Goal: Task Accomplishment & Management: Manage account settings

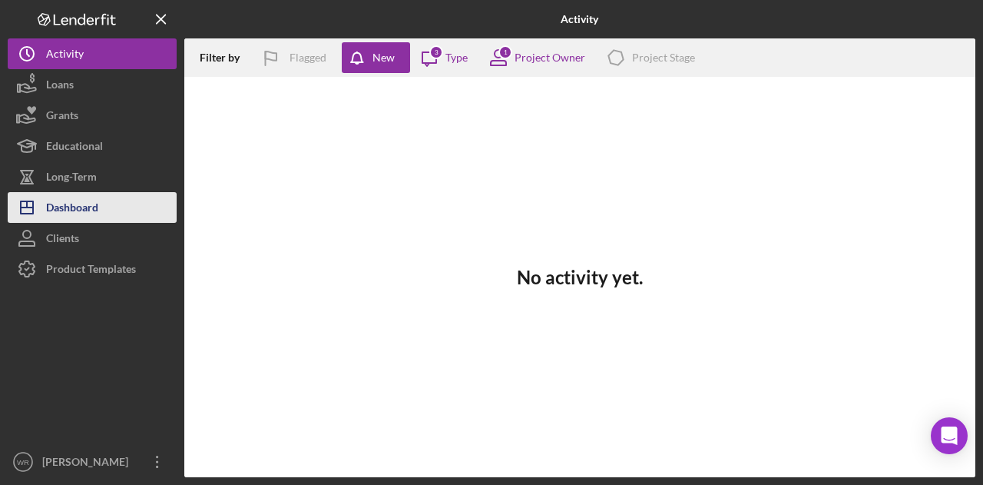
click at [87, 203] on div "Dashboard" at bounding box center [72, 209] width 52 height 35
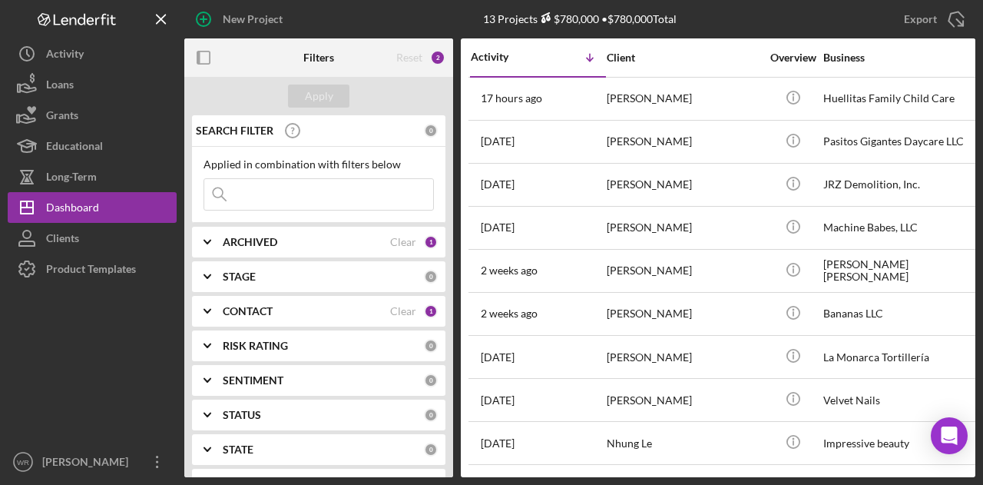
click at [249, 305] on b "CONTACT" at bounding box center [248, 311] width 50 height 12
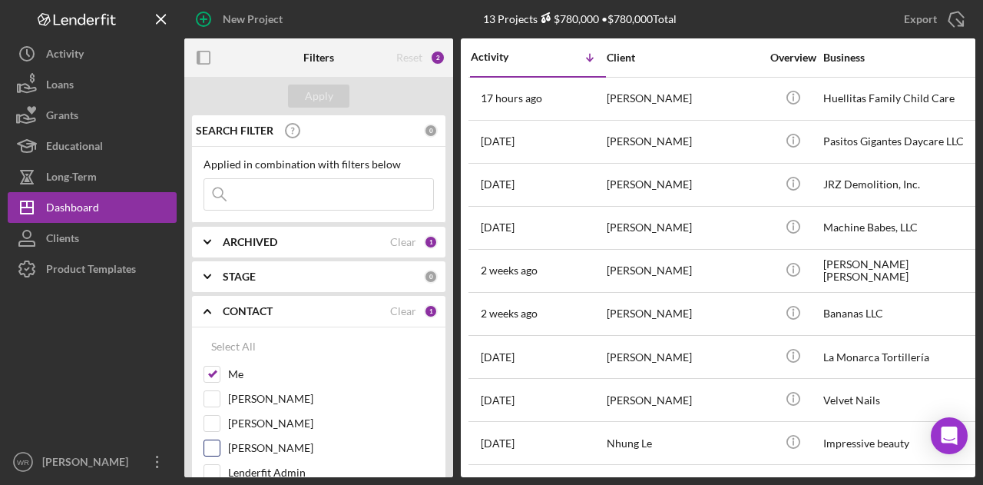
click at [257, 445] on label "Gloria Murillo" at bounding box center [331, 447] width 206 height 15
click at [220, 445] on input "Gloria Murillo" at bounding box center [211, 447] width 15 height 15
click at [339, 92] on button "Apply" at bounding box center [318, 95] width 61 height 23
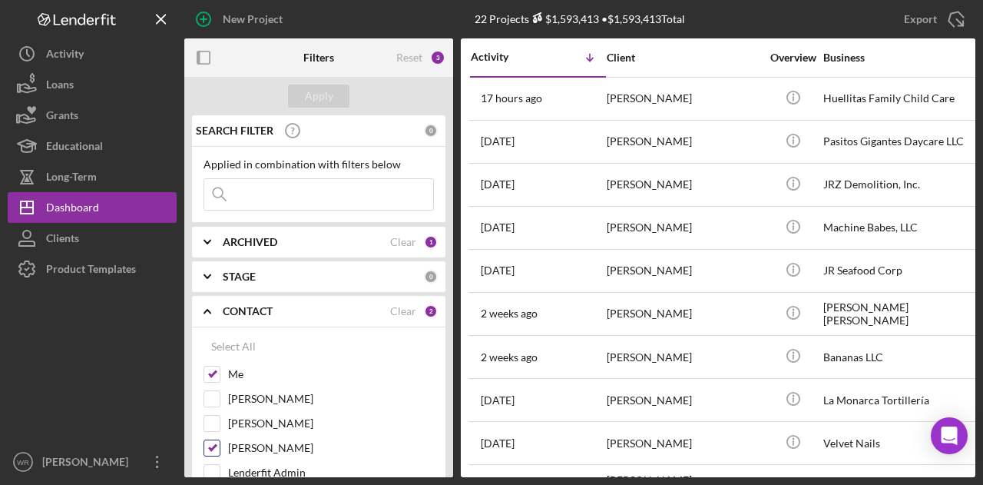
click at [258, 445] on label "[PERSON_NAME]" at bounding box center [331, 447] width 206 height 15
click at [220, 445] on input "[PERSON_NAME]" at bounding box center [211, 447] width 15 height 15
checkbox input "false"
click at [329, 99] on div "Apply" at bounding box center [319, 95] width 28 height 23
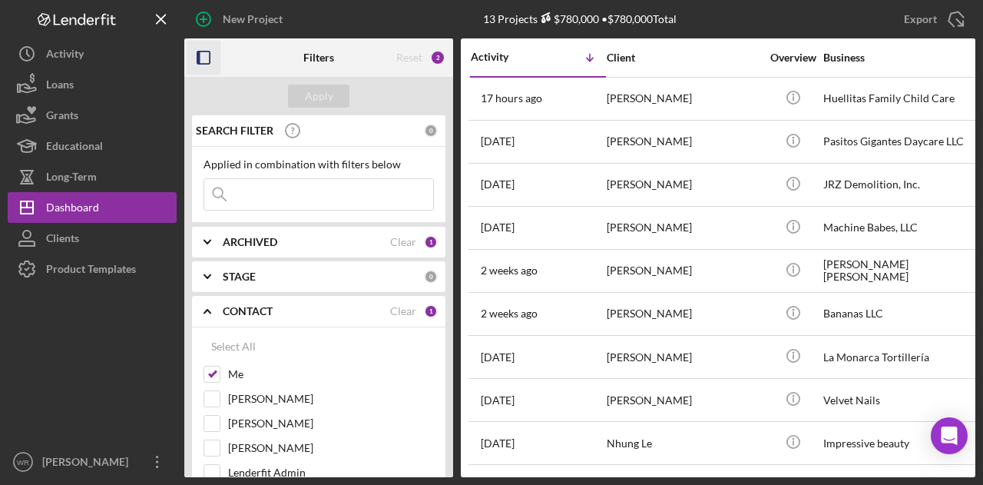
click at [207, 58] on icon "button" at bounding box center [204, 58] width 35 height 35
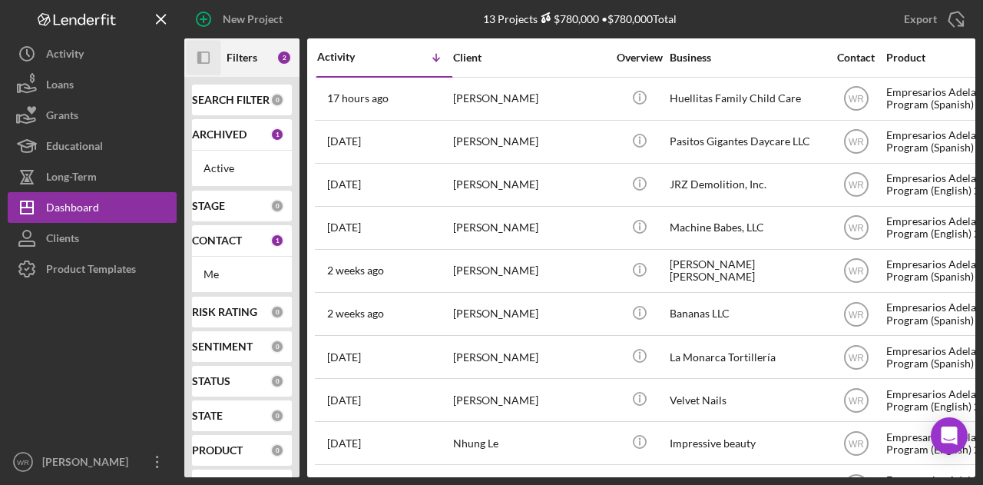
click at [212, 51] on icon "Icon/Panel Side Expand" at bounding box center [204, 58] width 35 height 35
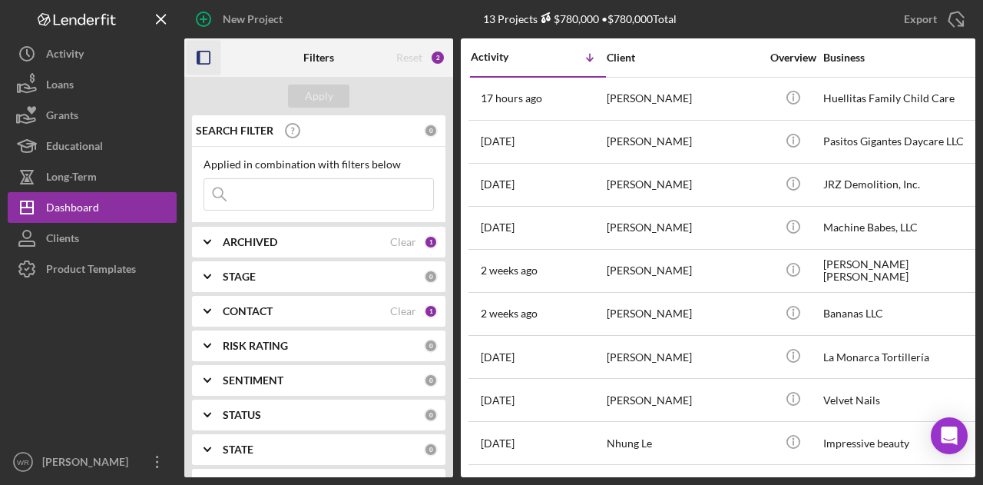
click at [260, 311] on b "CONTACT" at bounding box center [248, 311] width 50 height 12
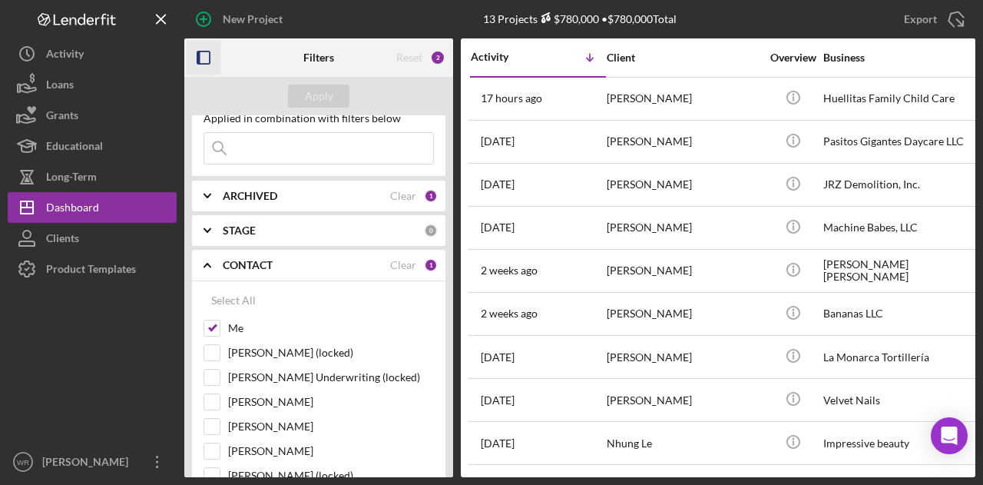
scroll to position [154, 0]
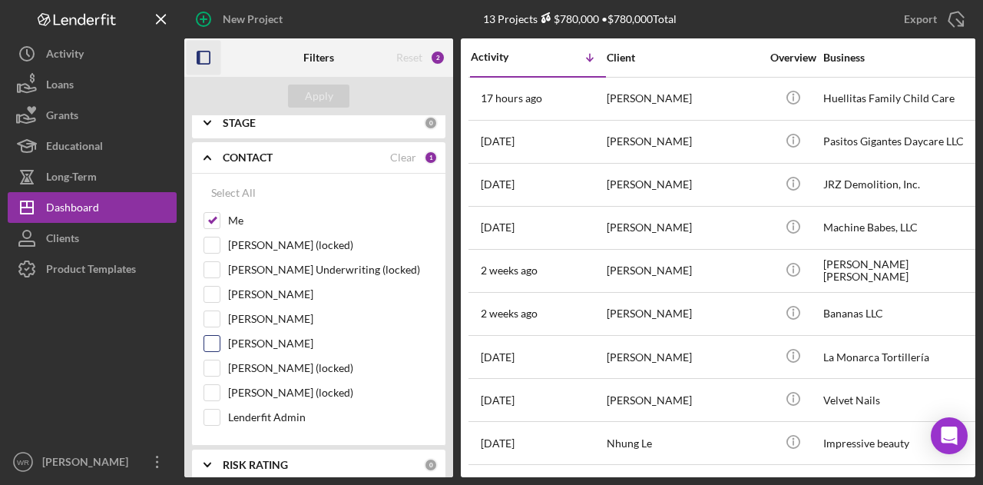
click at [276, 345] on label "[PERSON_NAME]" at bounding box center [331, 343] width 206 height 15
click at [220, 345] on input "[PERSON_NAME]" at bounding box center [211, 343] width 15 height 15
click at [336, 68] on div "Filters" at bounding box center [319, 57] width 90 height 38
click at [336, 84] on div "Apply" at bounding box center [318, 96] width 269 height 38
click at [334, 91] on button "Apply" at bounding box center [318, 95] width 61 height 23
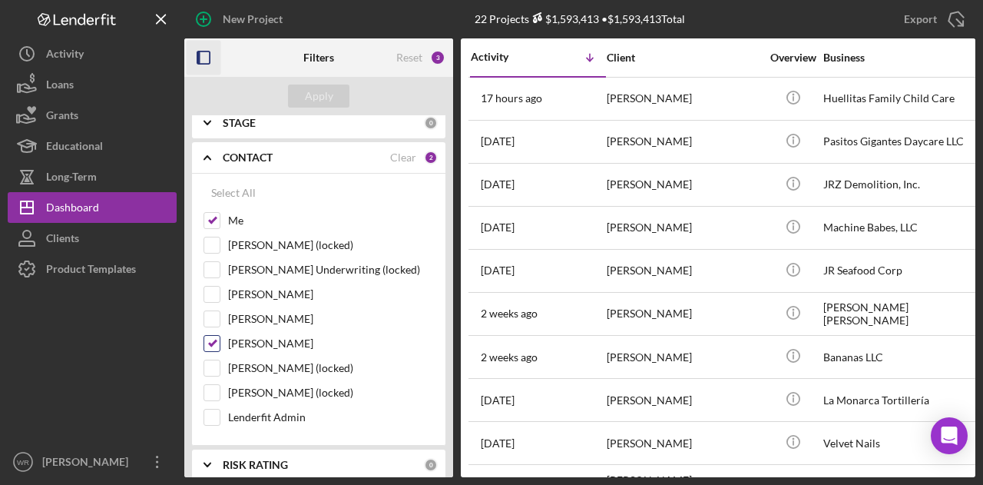
click at [270, 342] on label "[PERSON_NAME]" at bounding box center [331, 343] width 206 height 15
click at [220, 342] on input "[PERSON_NAME]" at bounding box center [211, 343] width 15 height 15
checkbox input "false"
click at [316, 91] on div "Apply" at bounding box center [319, 95] width 28 height 23
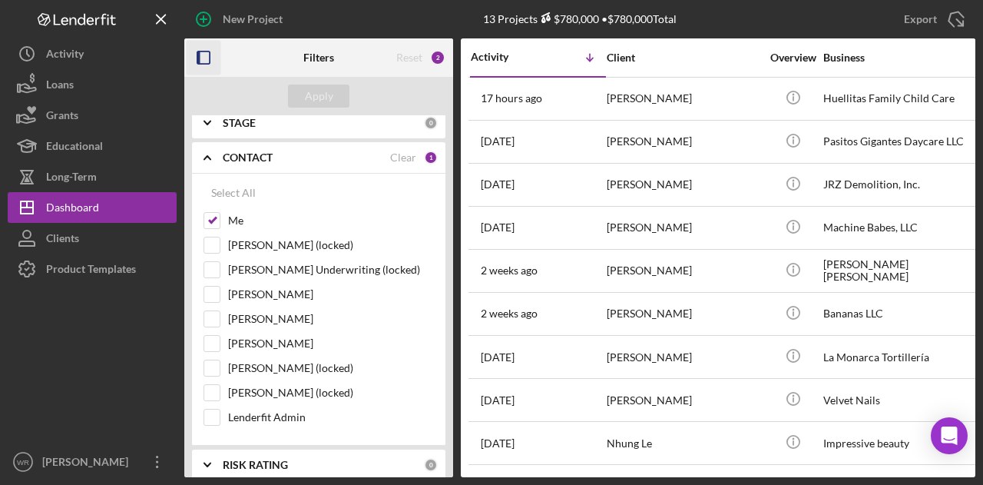
click at [204, 55] on icon "button" at bounding box center [204, 58] width 35 height 35
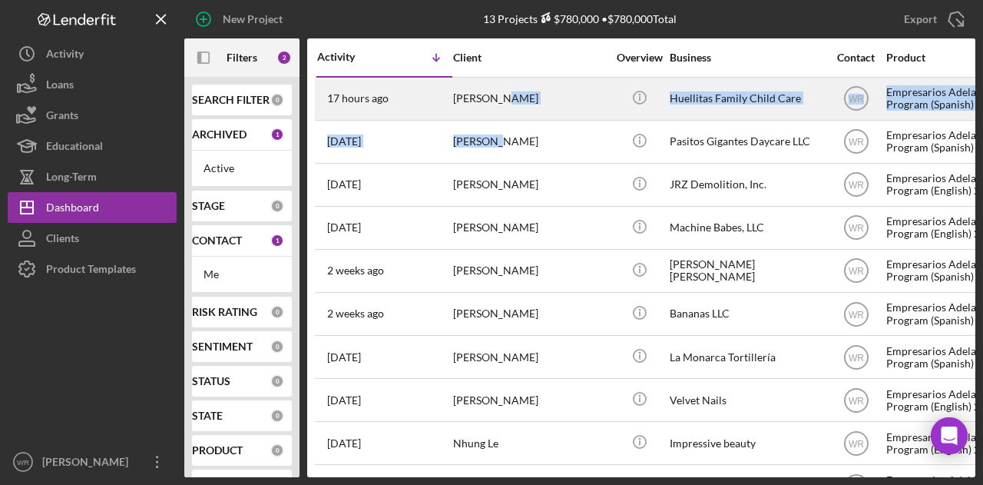
click at [498, 112] on div "[PERSON_NAME]" at bounding box center [530, 98] width 154 height 41
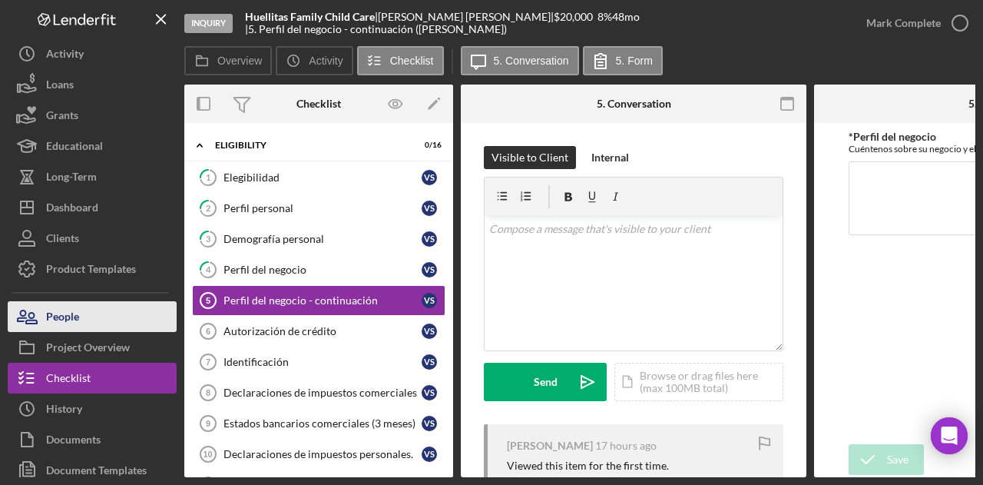
click at [126, 311] on button "People" at bounding box center [92, 316] width 169 height 31
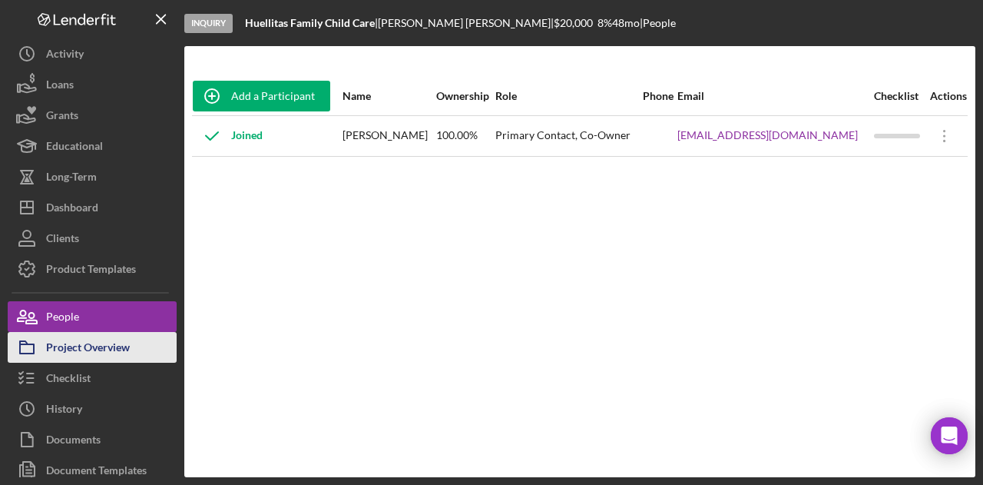
click at [123, 348] on div "Project Overview" at bounding box center [88, 349] width 84 height 35
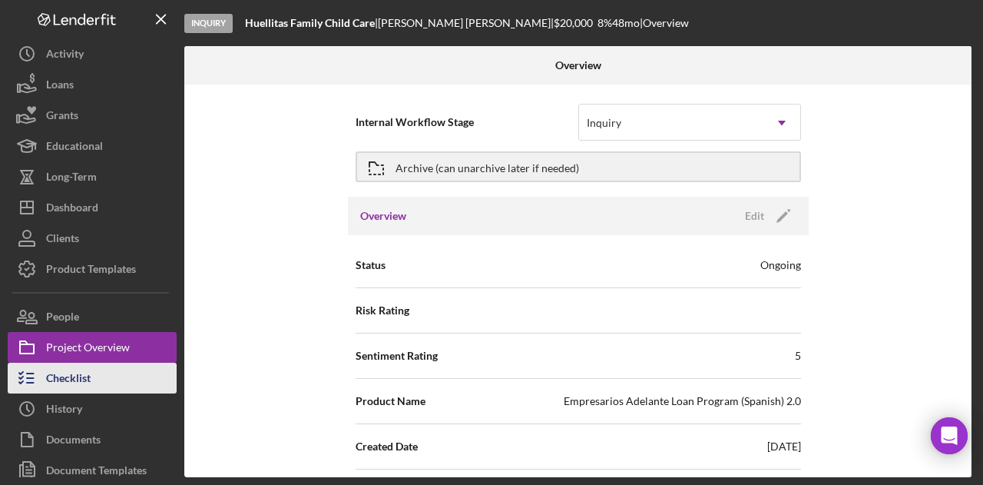
click at [109, 369] on button "Checklist" at bounding box center [92, 378] width 169 height 31
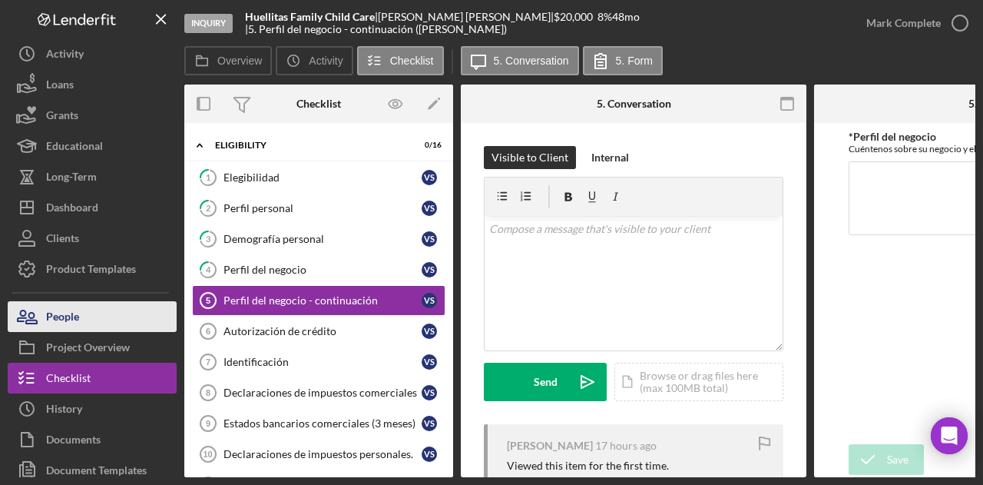
click at [109, 316] on button "People" at bounding box center [92, 316] width 169 height 31
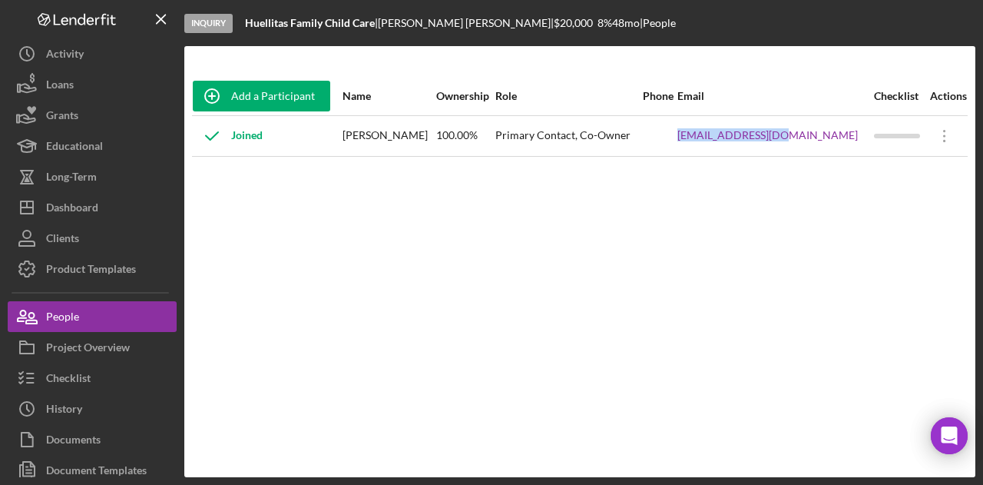
drag, startPoint x: 705, startPoint y: 148, endPoint x: 830, endPoint y: 147, distance: 125.2
click at [830, 147] on tr "Joined Veronica Solis 100.00% Primary Contact, Co-Owner vsveroka@gmail.com Icon…" at bounding box center [580, 135] width 776 height 41
copy tr "vsveroka@gmail.com"
drag, startPoint x: 401, startPoint y: 283, endPoint x: 392, endPoint y: 284, distance: 8.5
click at [401, 284] on div "Add a Participant Name Ownership Role Phone Email Checklist Actions Joined Vero…" at bounding box center [579, 261] width 791 height 369
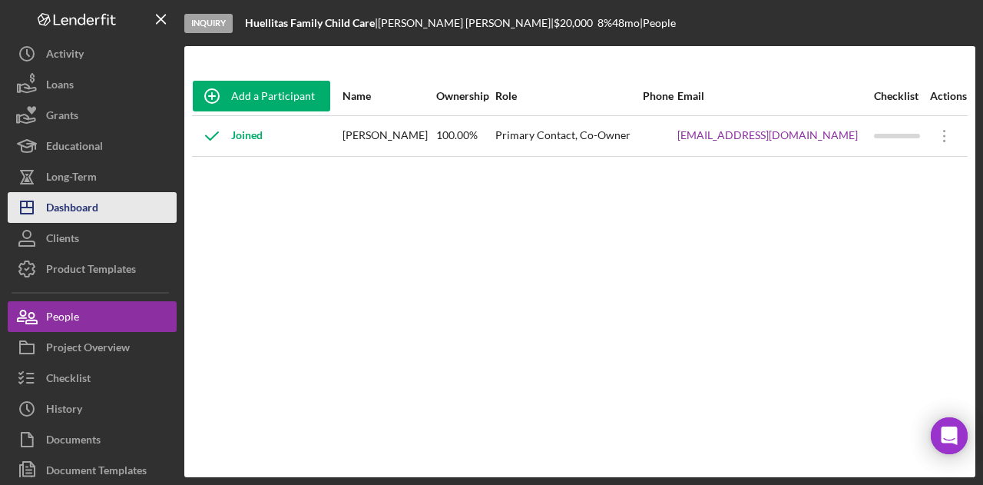
click at [91, 208] on div "Dashboard" at bounding box center [72, 209] width 52 height 35
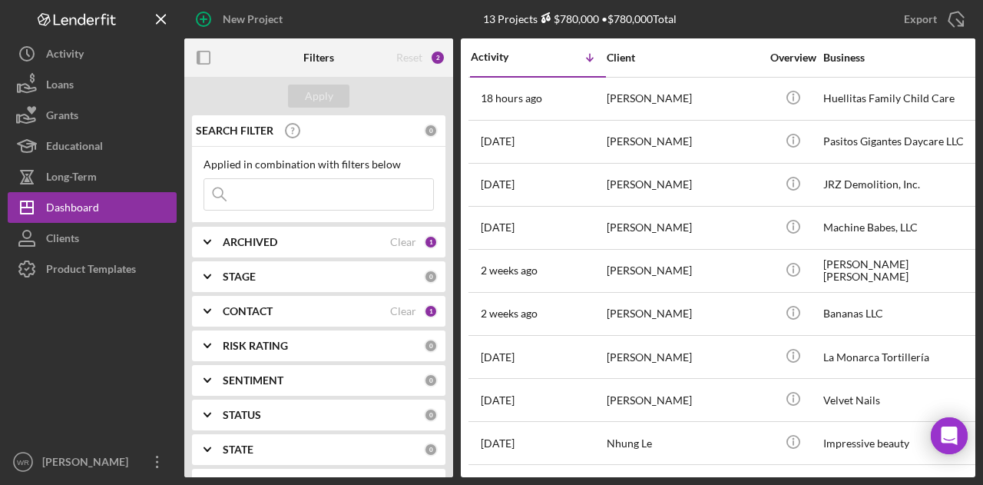
click at [267, 305] on b "CONTACT" at bounding box center [248, 311] width 50 height 12
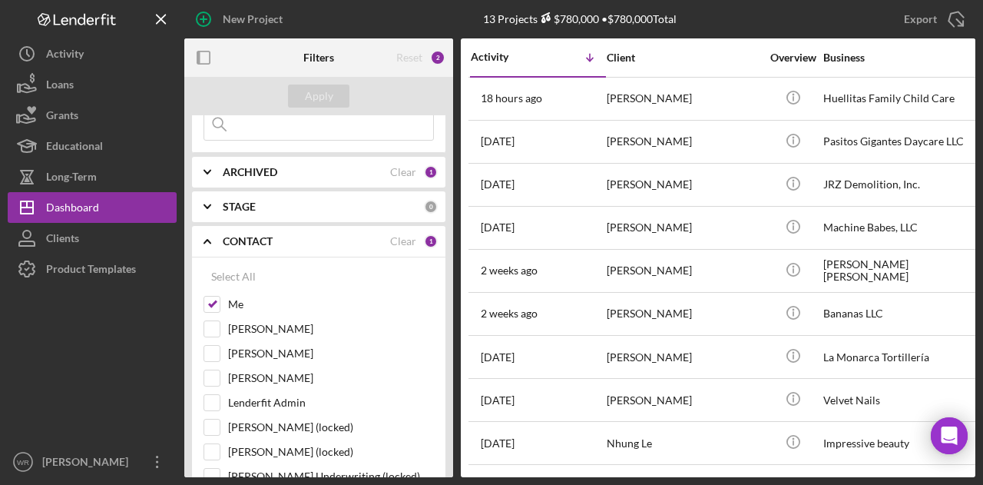
scroll to position [154, 0]
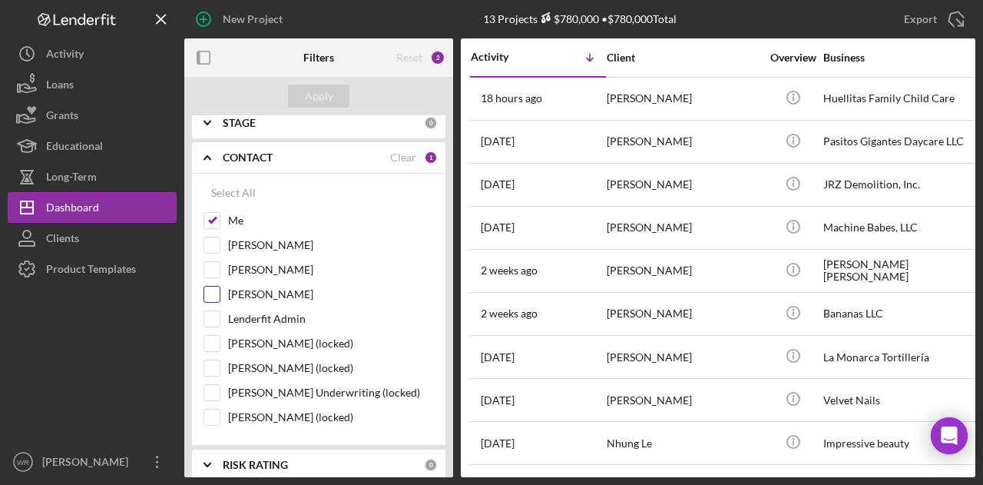
click at [267, 295] on label "[PERSON_NAME]" at bounding box center [331, 294] width 206 height 15
click at [220, 295] on input "[PERSON_NAME]" at bounding box center [211, 294] width 15 height 15
click at [300, 109] on div "Apply" at bounding box center [318, 96] width 269 height 38
click at [315, 99] on div "Apply" at bounding box center [319, 95] width 28 height 23
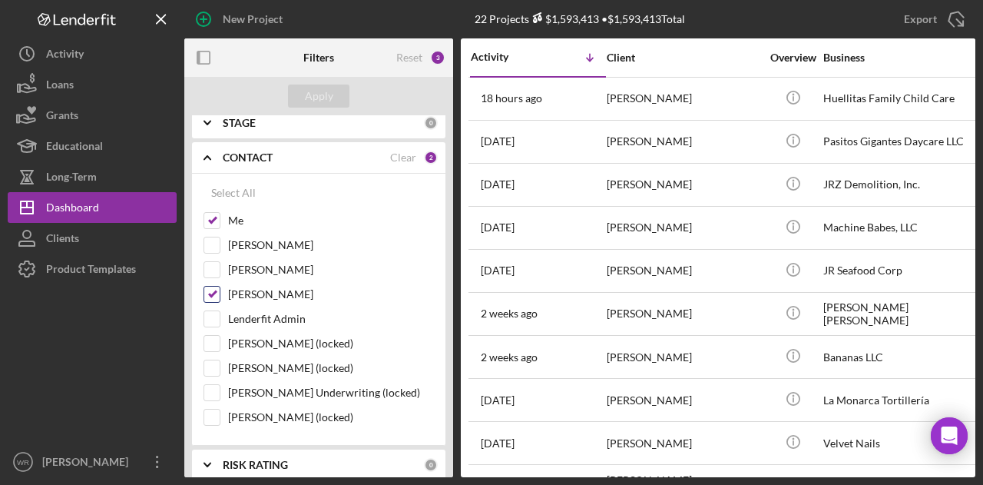
click at [285, 291] on label "[PERSON_NAME]" at bounding box center [331, 294] width 206 height 15
click at [220, 291] on input "[PERSON_NAME]" at bounding box center [211, 294] width 15 height 15
checkbox input "false"
click at [340, 98] on button "Apply" at bounding box center [318, 95] width 61 height 23
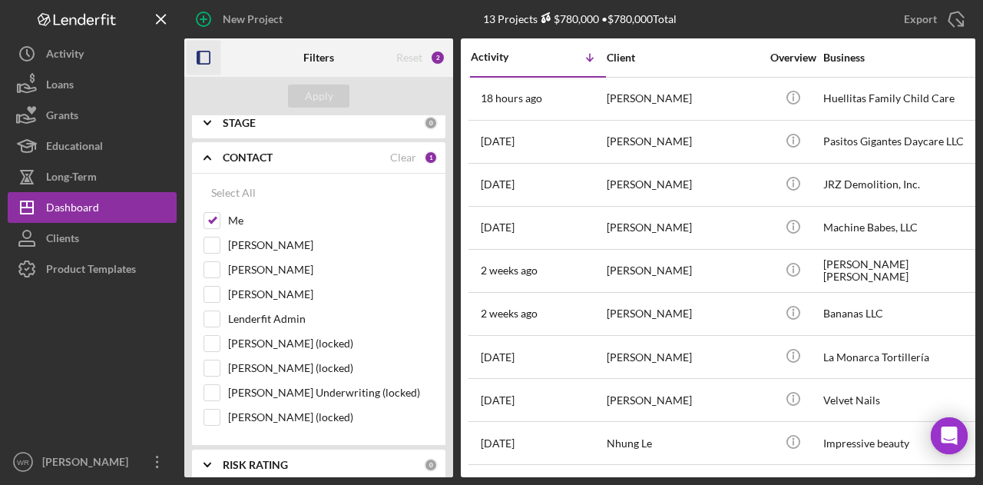
click at [217, 67] on icon "button" at bounding box center [204, 58] width 35 height 35
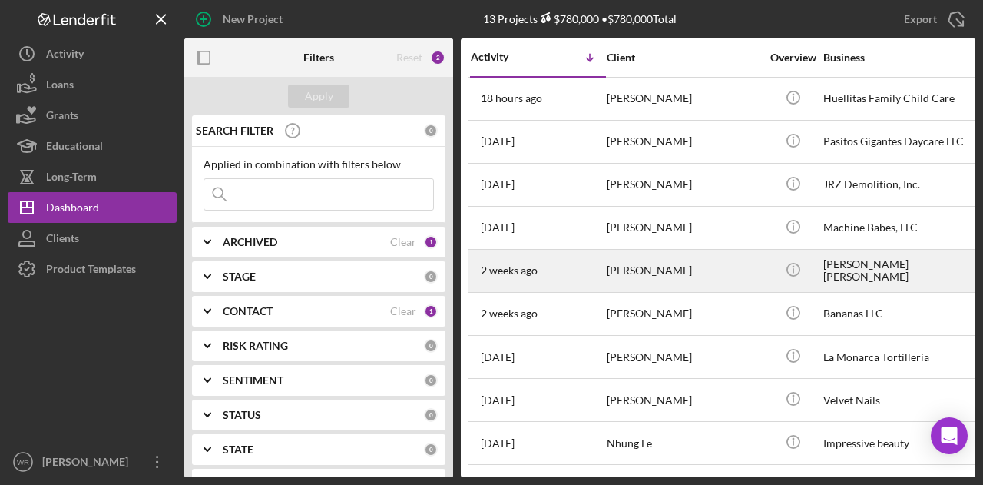
click at [578, 274] on div "[DATE] [PERSON_NAME]" at bounding box center [538, 270] width 134 height 41
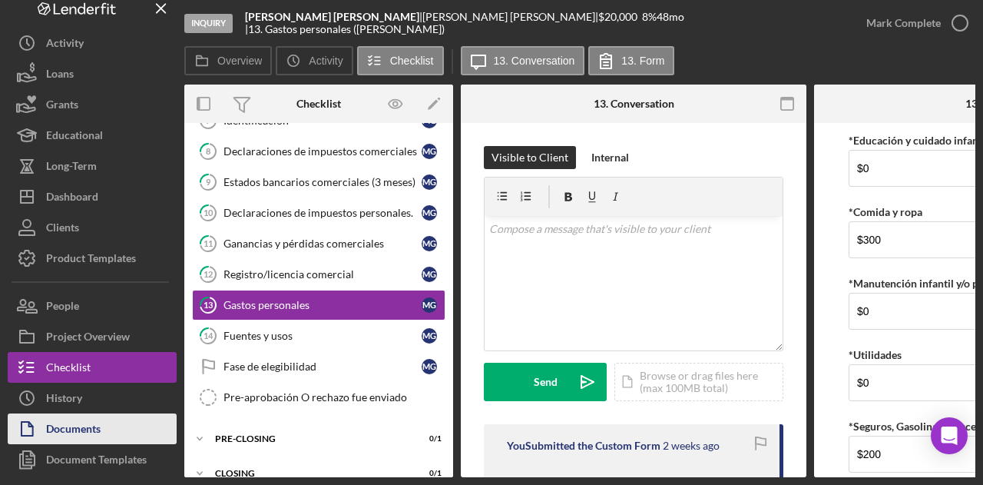
scroll to position [38, 0]
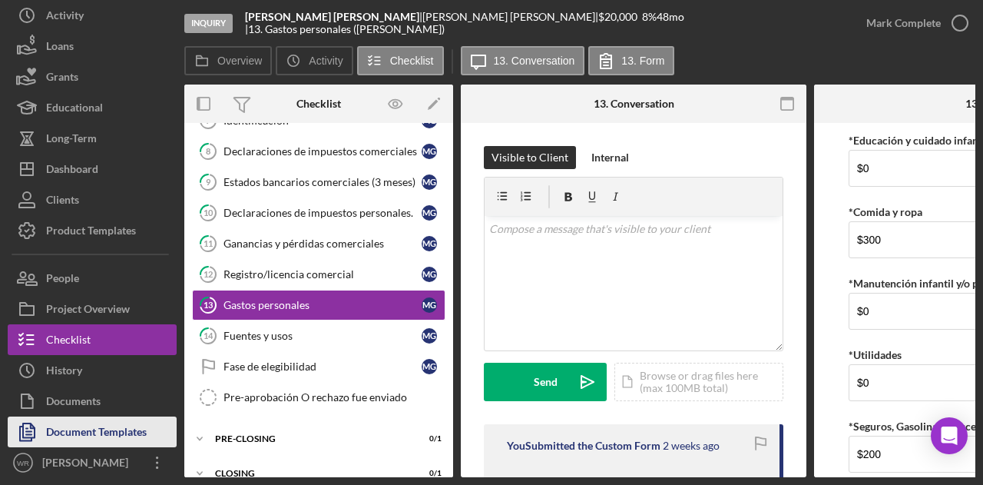
click at [104, 439] on div "Document Templates" at bounding box center [96, 433] width 101 height 35
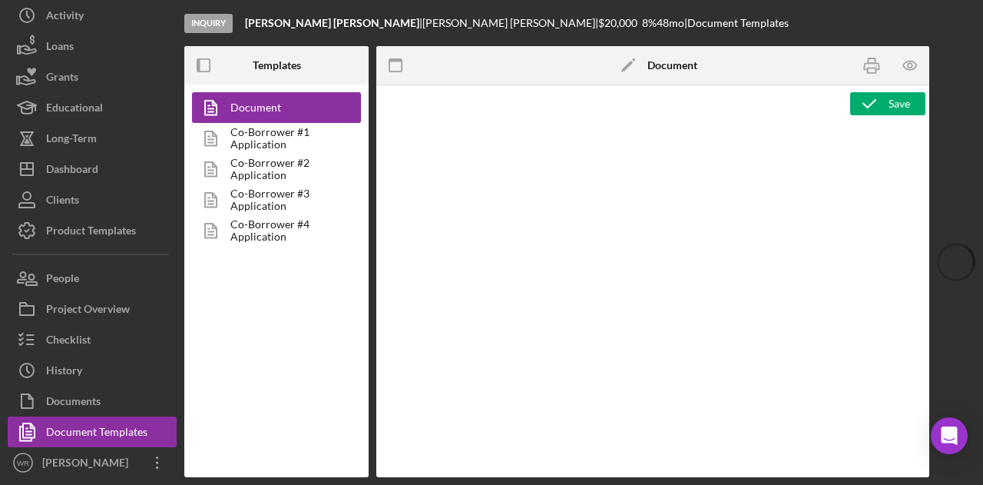
type textarea "<p><strong>Product Name</strong><br><span id="Product_Name" class="template-fie…"
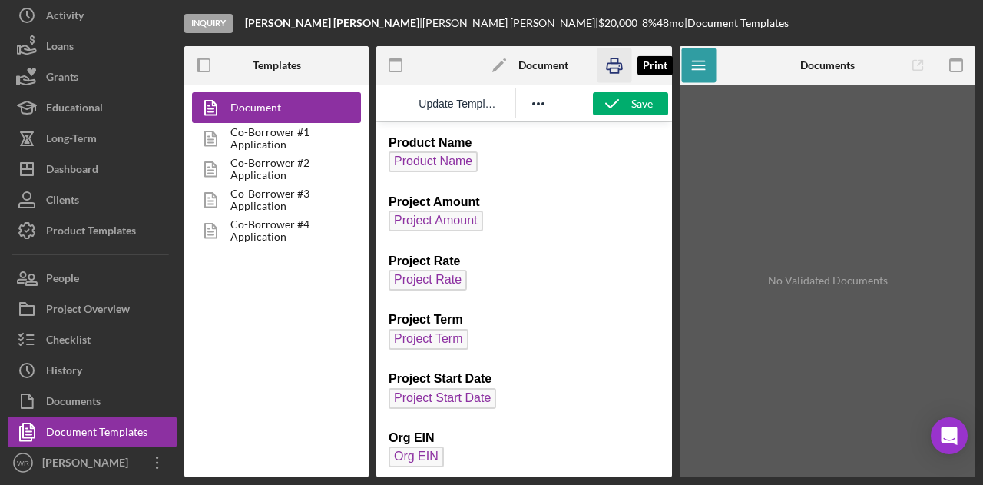
drag, startPoint x: 612, startPoint y: 59, endPoint x: 142, endPoint y: 81, distance: 470.6
click at [612, 59] on icon "button" at bounding box center [614, 65] width 35 height 35
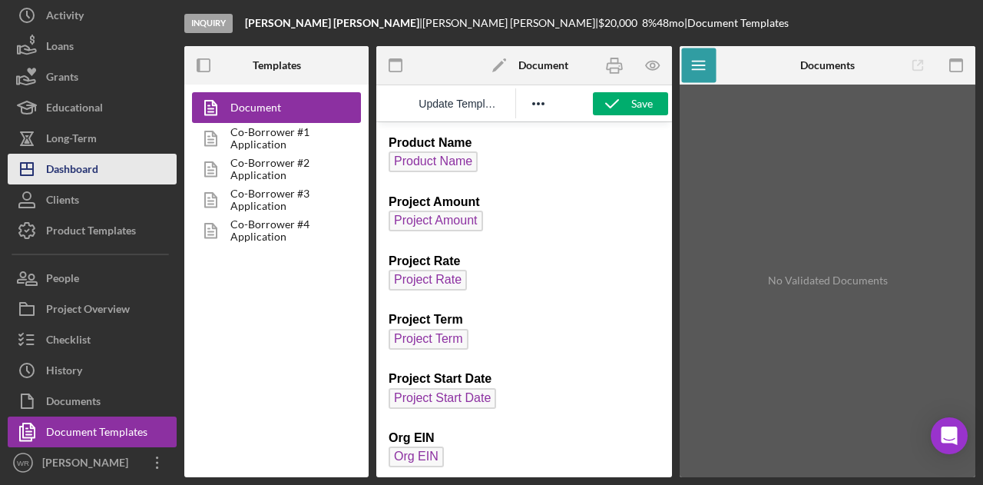
click at [106, 165] on button "Icon/Dashboard Dashboard" at bounding box center [92, 169] width 169 height 31
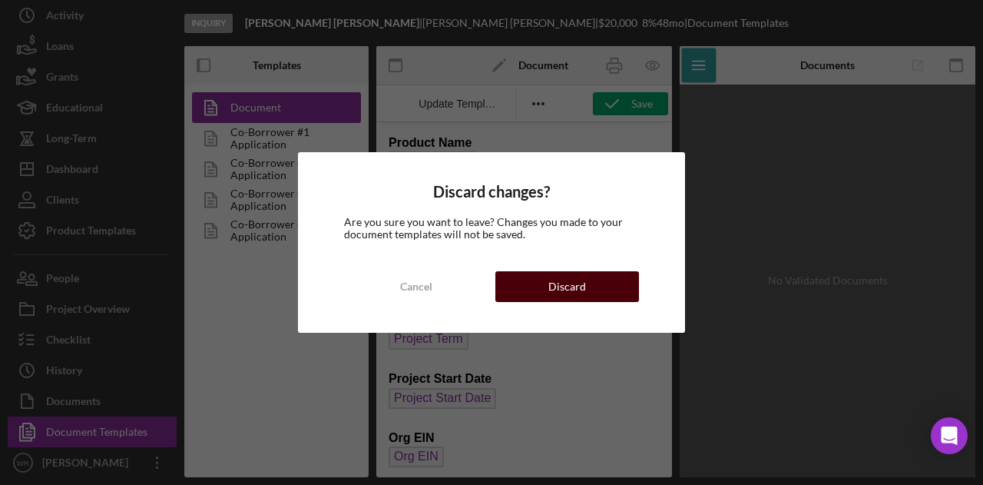
click at [573, 271] on div "Cancel Discard" at bounding box center [491, 286] width 295 height 31
click at [581, 284] on div "Discard" at bounding box center [567, 286] width 38 height 31
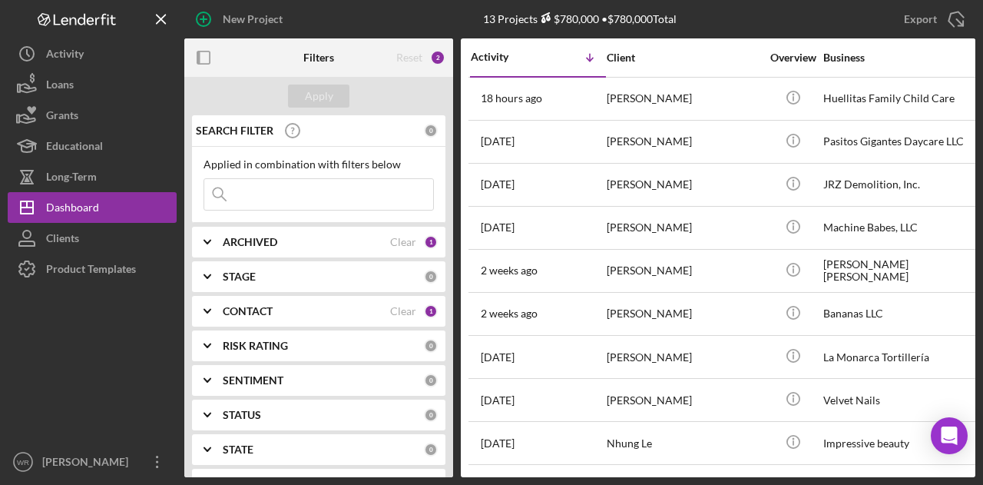
click at [192, 58] on icon "button" at bounding box center [204, 58] width 35 height 35
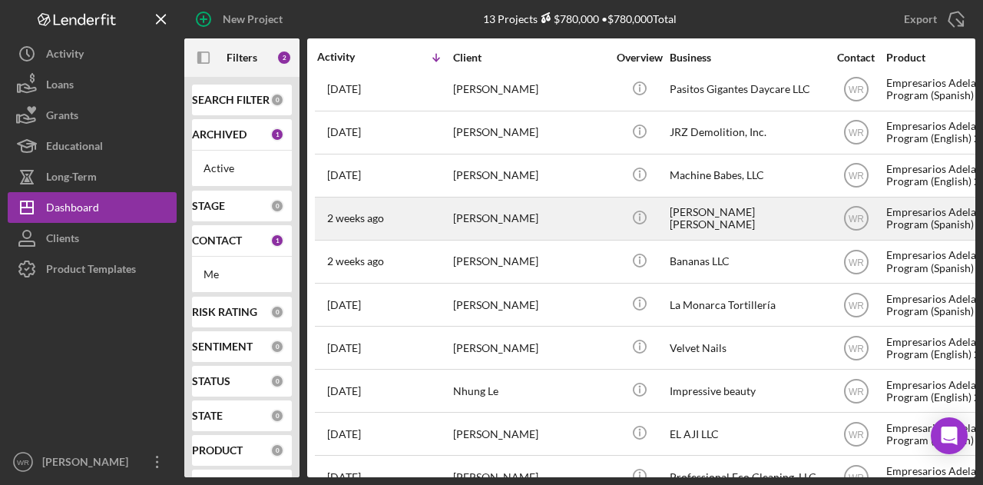
scroll to position [77, 0]
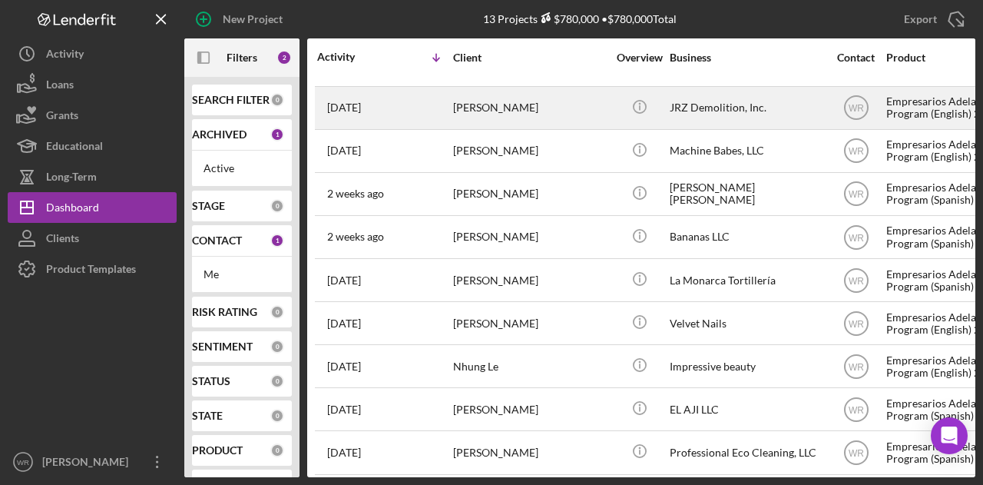
click at [511, 99] on div "[PERSON_NAME]" at bounding box center [530, 108] width 154 height 41
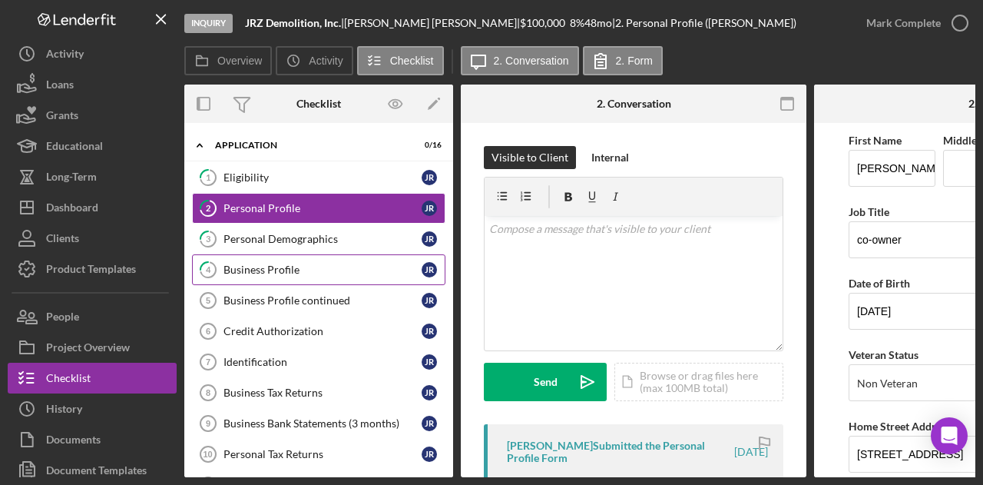
click at [264, 264] on div "Business Profile" at bounding box center [323, 269] width 198 height 12
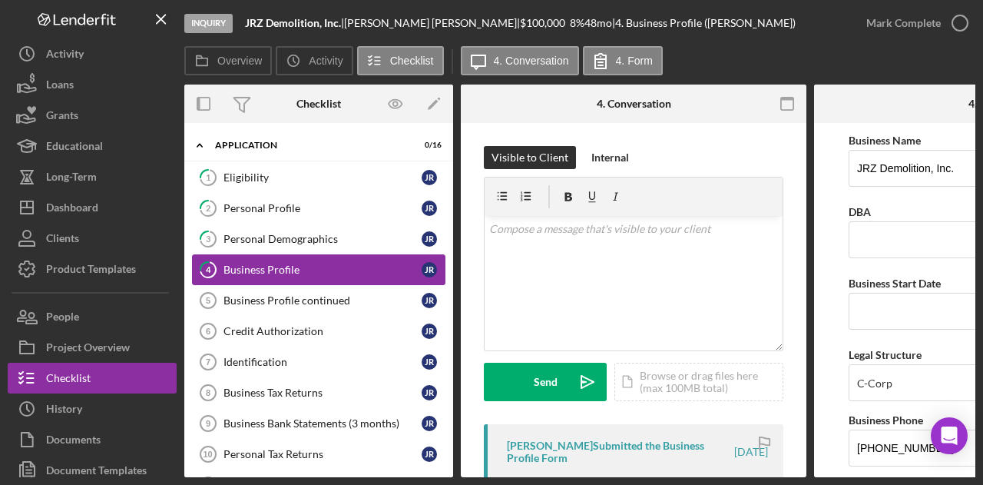
click at [264, 264] on div "Business Profile" at bounding box center [323, 269] width 198 height 12
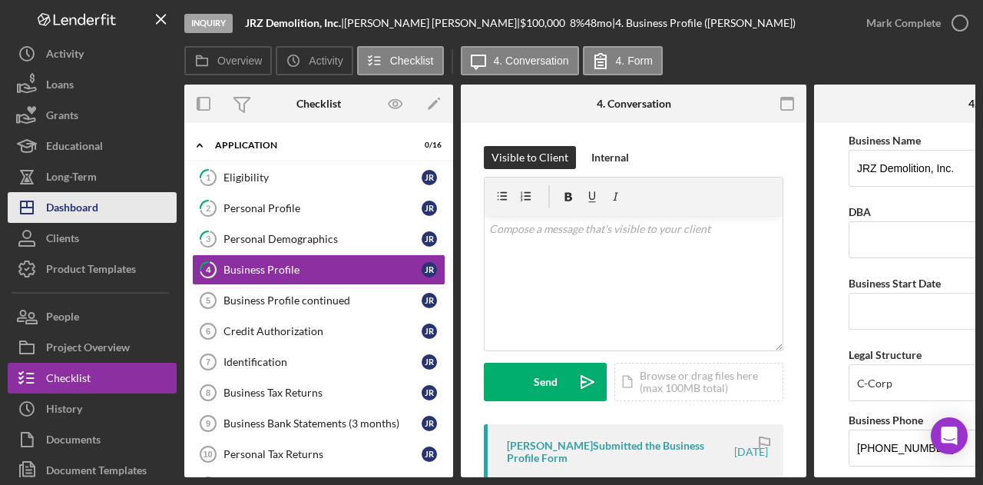
click at [120, 216] on button "Icon/Dashboard Dashboard" at bounding box center [92, 207] width 169 height 31
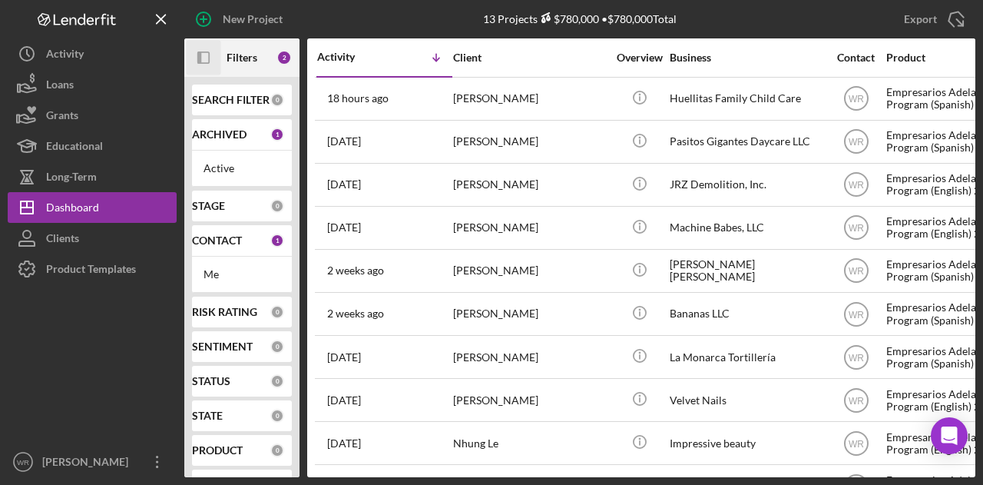
click at [200, 52] on icon "button" at bounding box center [199, 57] width 4 height 12
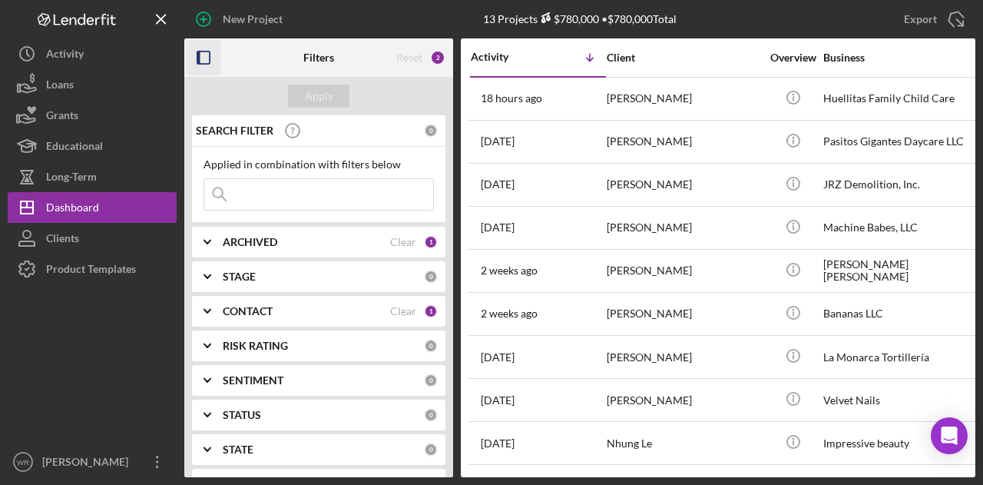
click at [255, 313] on b "CONTACT" at bounding box center [248, 311] width 50 height 12
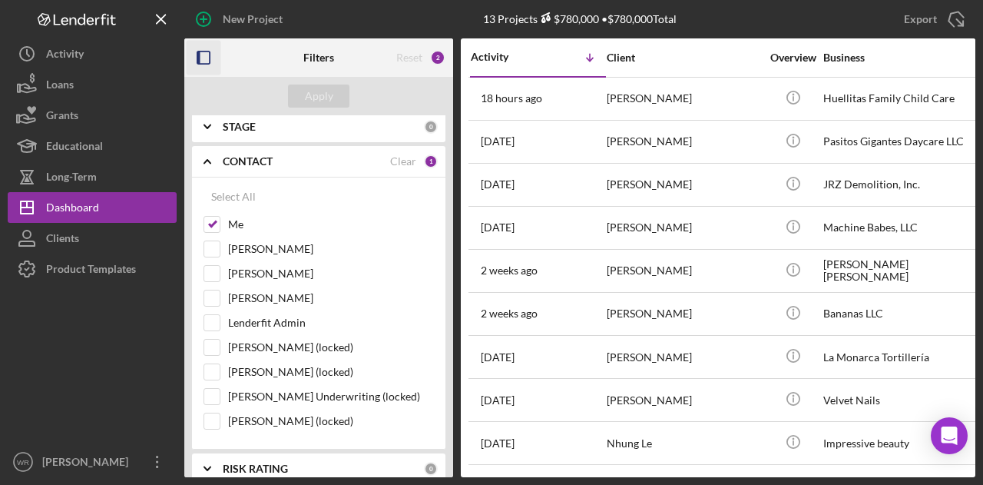
scroll to position [154, 0]
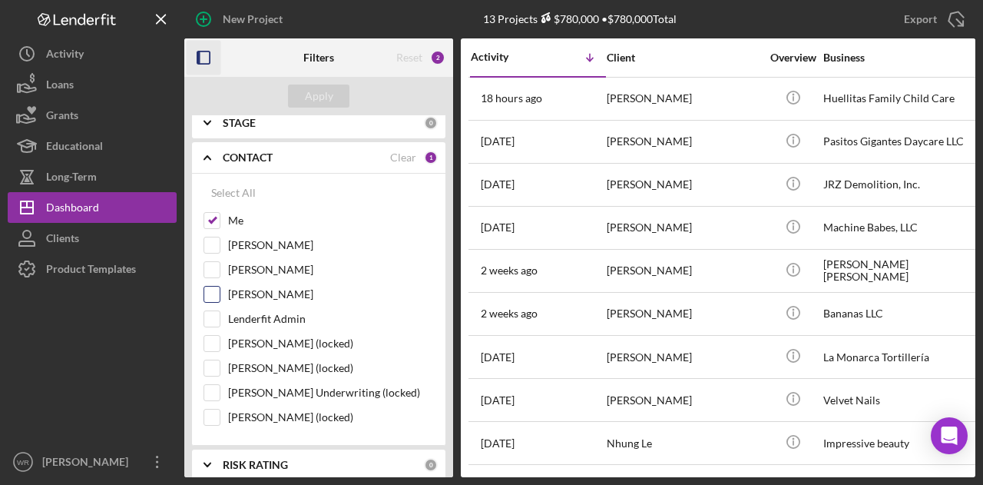
click at [273, 300] on div "Gloria Murillo" at bounding box center [319, 298] width 230 height 25
click at [277, 289] on label "Gloria Murillo" at bounding box center [331, 294] width 206 height 15
click at [220, 289] on input "Gloria Murillo" at bounding box center [211, 294] width 15 height 15
click at [322, 96] on div "Apply" at bounding box center [319, 95] width 28 height 23
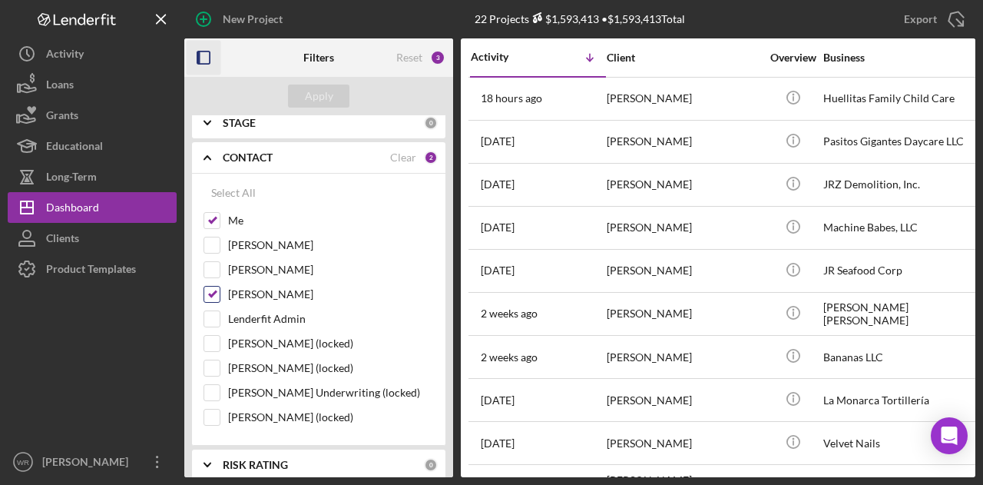
click at [257, 294] on label "Gloria Murillo" at bounding box center [331, 294] width 206 height 15
click at [220, 294] on input "Gloria Murillo" at bounding box center [211, 294] width 15 height 15
checkbox input "false"
click at [210, 58] on icon "button" at bounding box center [204, 58] width 35 height 35
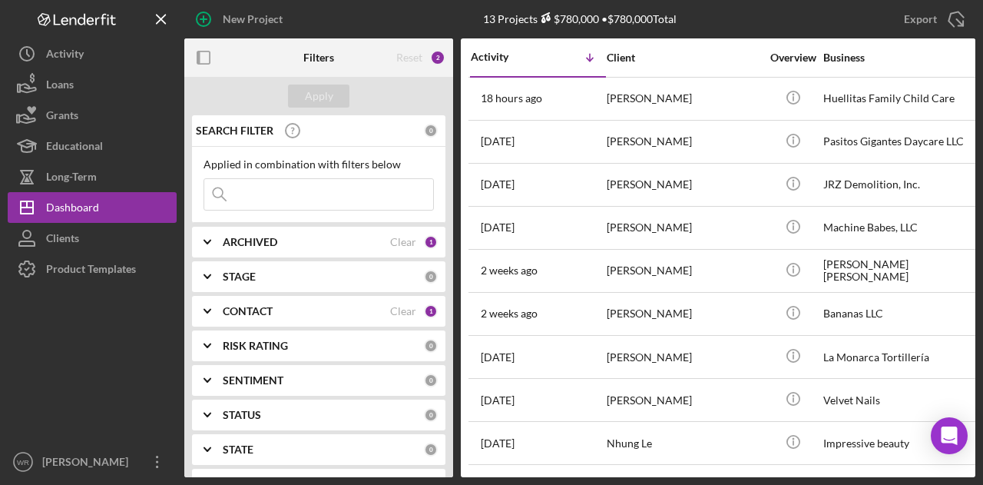
click at [257, 306] on b "CONTACT" at bounding box center [248, 311] width 50 height 12
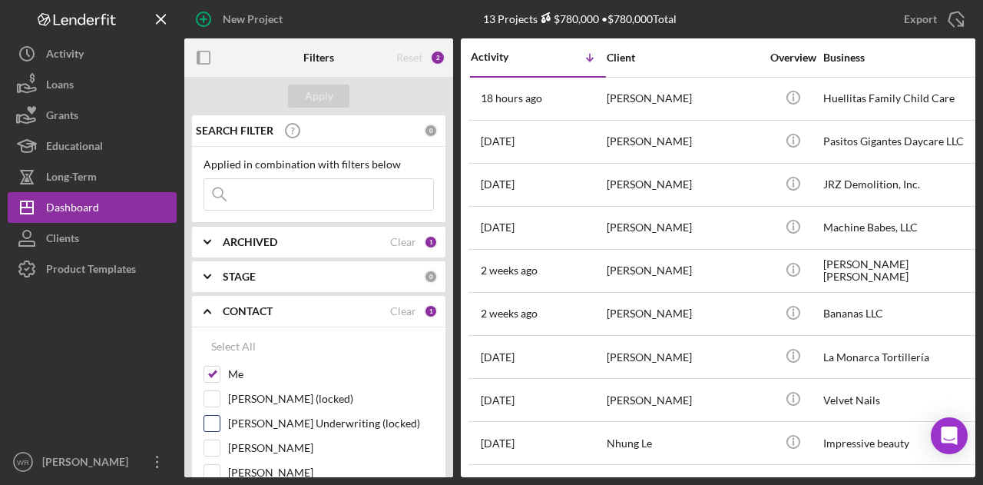
scroll to position [154, 0]
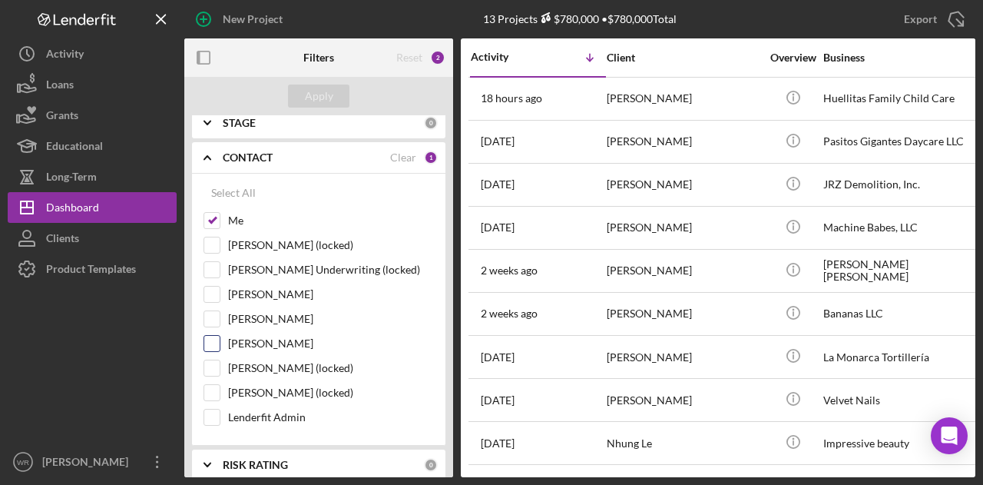
click at [269, 336] on label "Gloria Murillo" at bounding box center [331, 343] width 206 height 15
click at [220, 336] on input "Gloria Murillo" at bounding box center [211, 343] width 15 height 15
click at [336, 88] on button "Apply" at bounding box center [318, 95] width 61 height 23
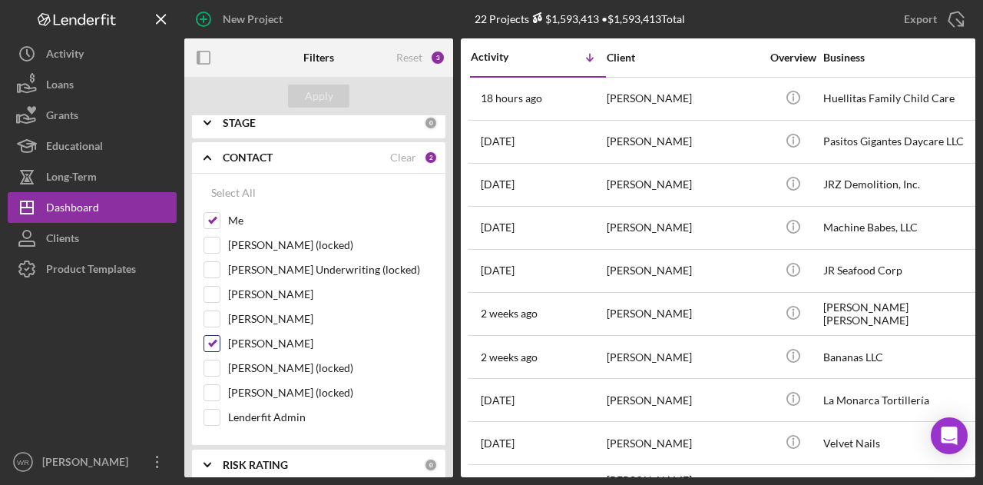
click at [248, 336] on label "Gloria Murillo" at bounding box center [331, 343] width 206 height 15
click at [220, 336] on input "Gloria Murillo" at bounding box center [211, 343] width 15 height 15
checkbox input "false"
click at [321, 107] on div "Apply" at bounding box center [318, 96] width 269 height 38
click at [323, 87] on div "Apply" at bounding box center [319, 95] width 28 height 23
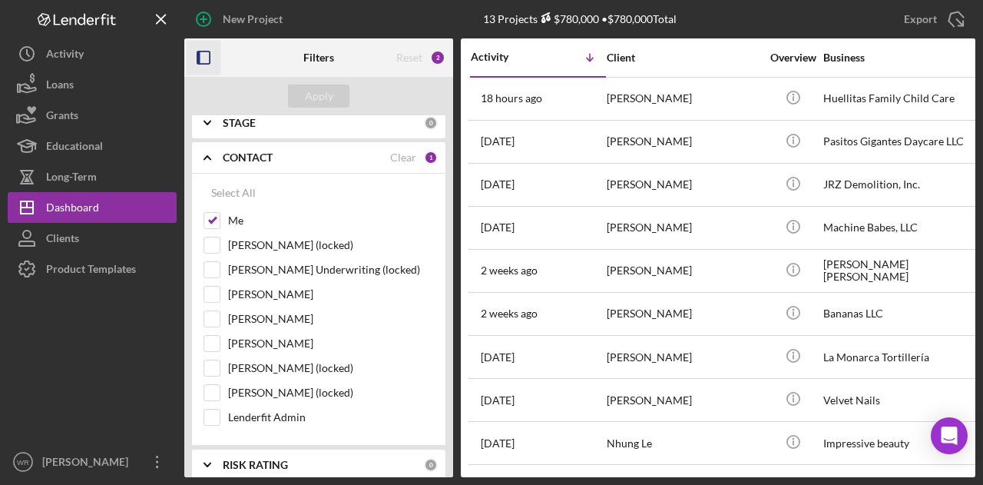
click at [207, 55] on icon "button" at bounding box center [204, 58] width 35 height 35
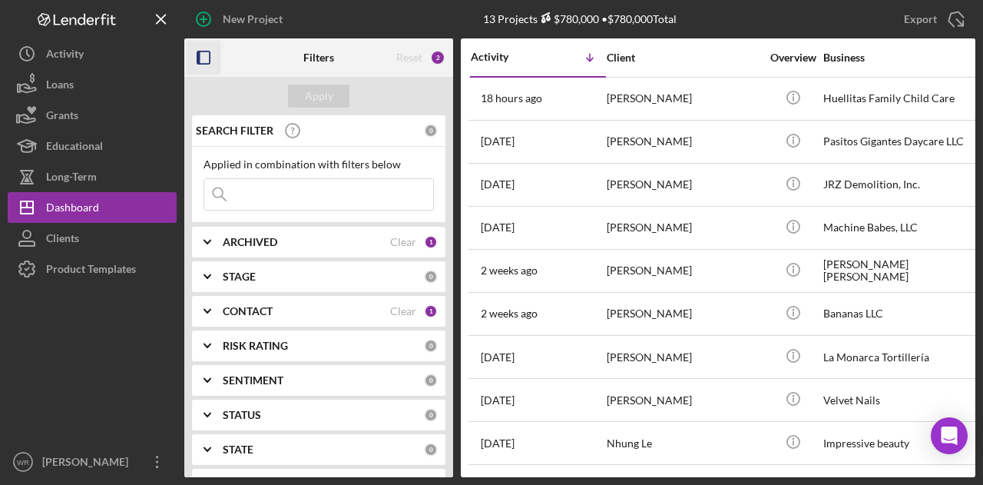
click at [206, 60] on icon "button" at bounding box center [204, 58] width 35 height 35
click at [608, 99] on div "[PERSON_NAME]" at bounding box center [684, 98] width 154 height 41
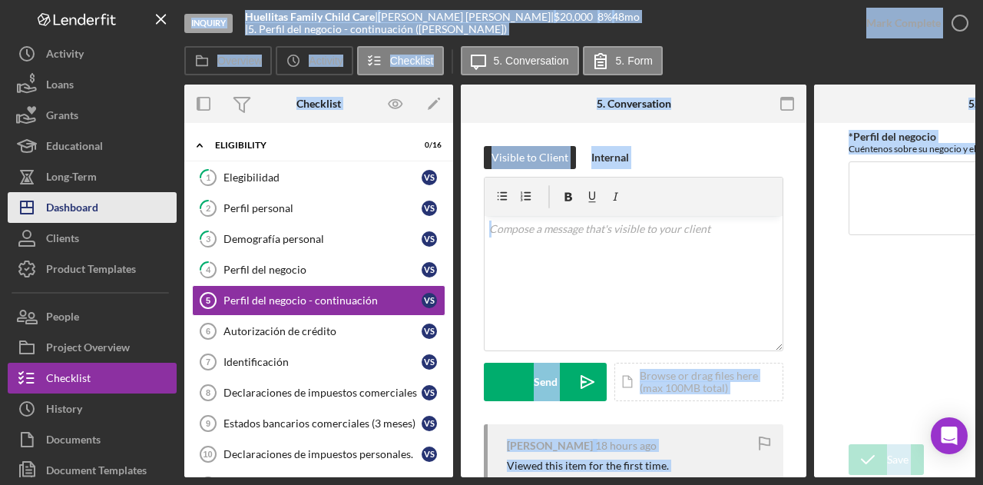
click at [100, 220] on button "Icon/Dashboard Dashboard" at bounding box center [92, 207] width 169 height 31
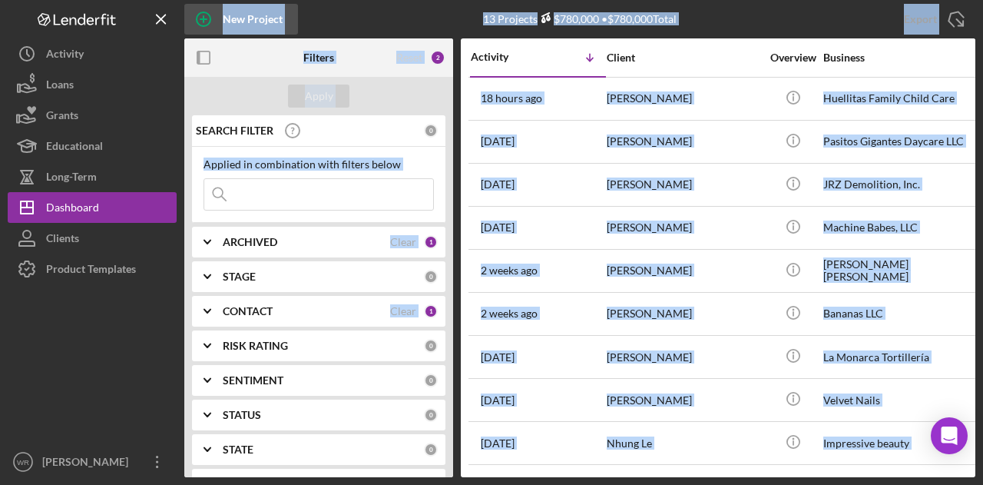
click at [280, 4] on div "New Project" at bounding box center [253, 19] width 60 height 31
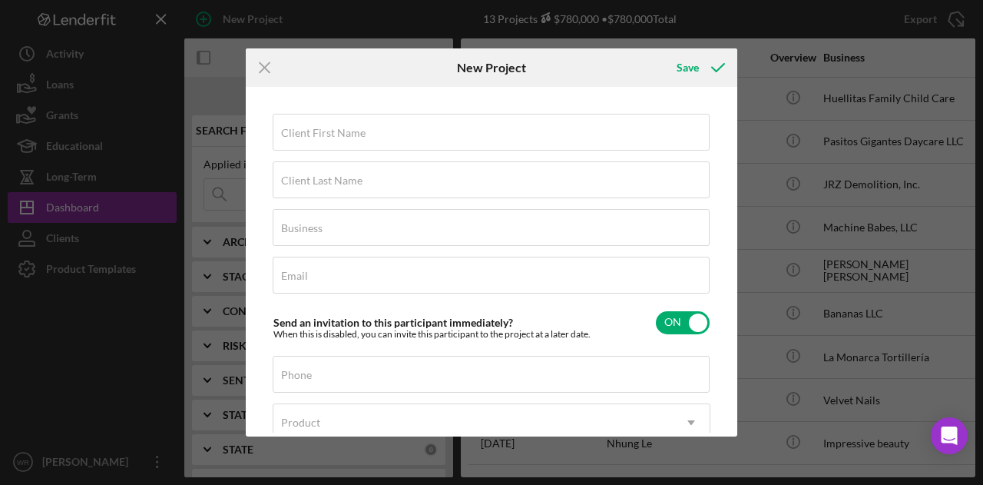
click at [329, 27] on div "Icon/Menu Close New Project Save Client First Name Required Client Last Name Re…" at bounding box center [491, 242] width 983 height 485
click at [266, 52] on icon "Icon/Menu Close" at bounding box center [265, 67] width 38 height 38
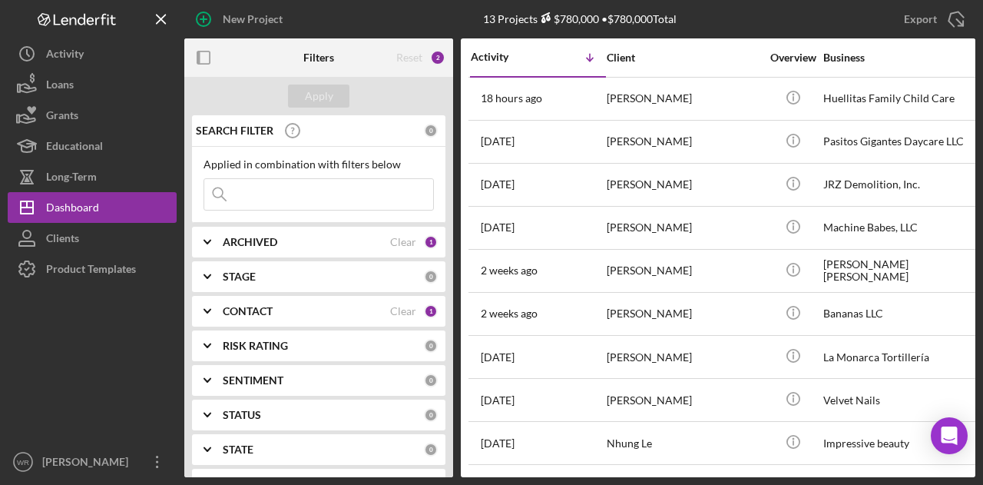
click at [318, 21] on div "New Project" at bounding box center [315, 19] width 263 height 38
click at [212, 56] on icon "button" at bounding box center [204, 58] width 35 height 35
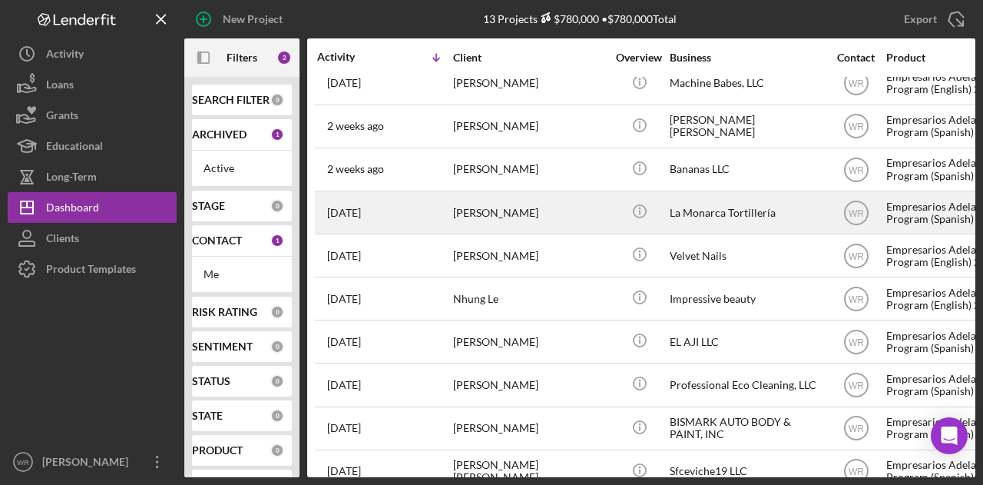
scroll to position [151, 0]
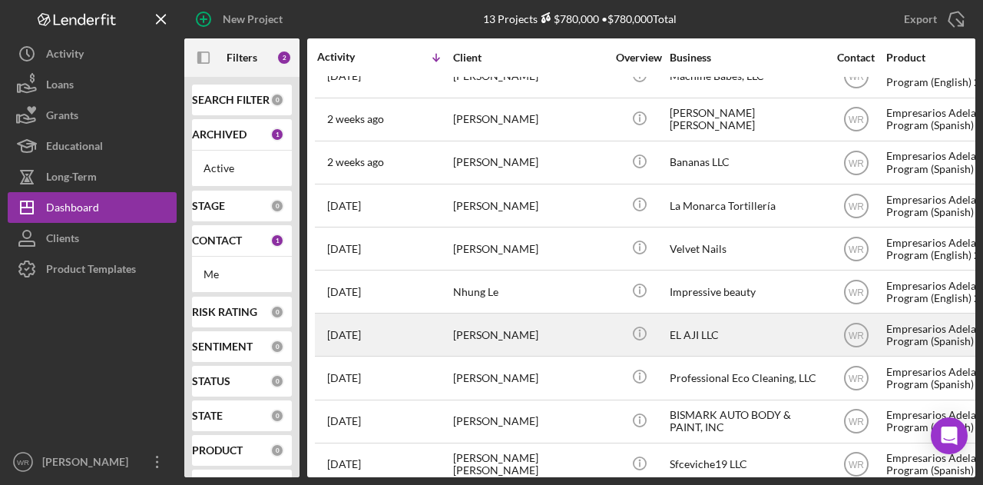
click at [487, 332] on div "[PERSON_NAME]" at bounding box center [530, 334] width 154 height 41
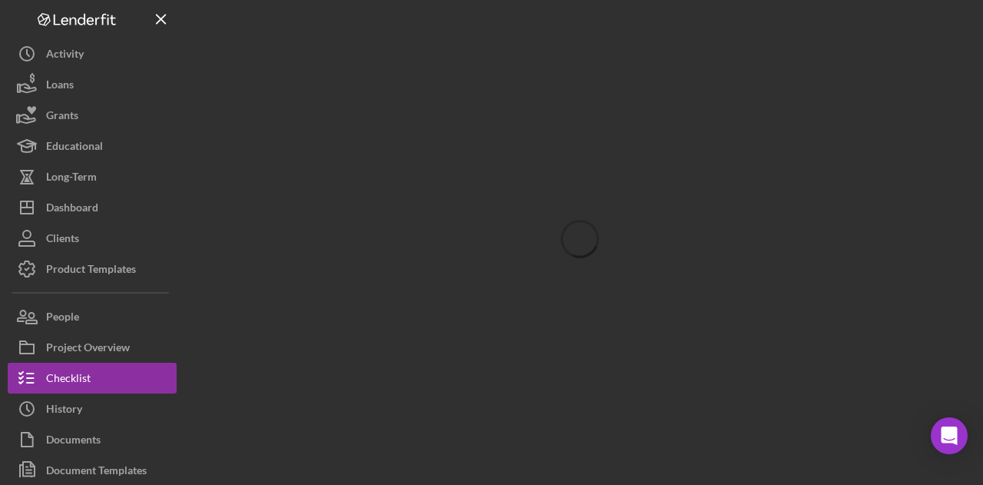
click at [229, 321] on div at bounding box center [579, 238] width 791 height 477
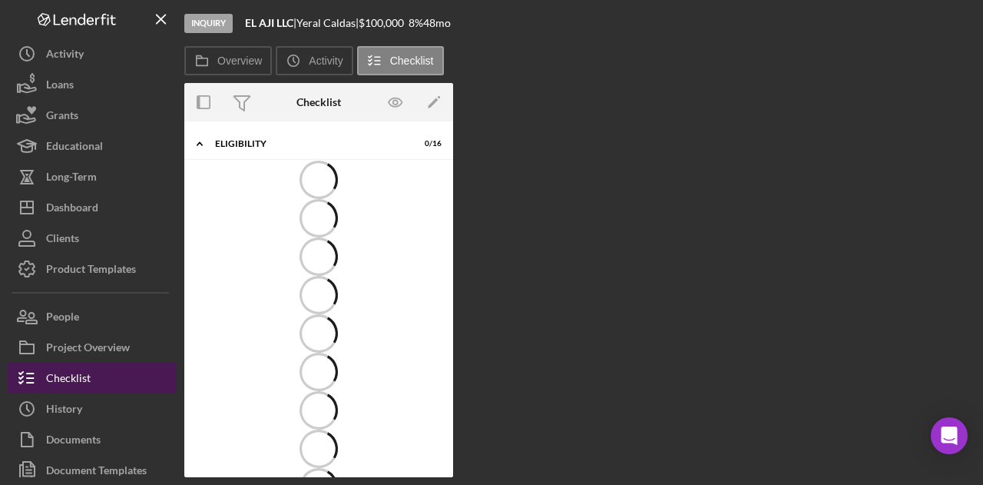
scroll to position [38, 0]
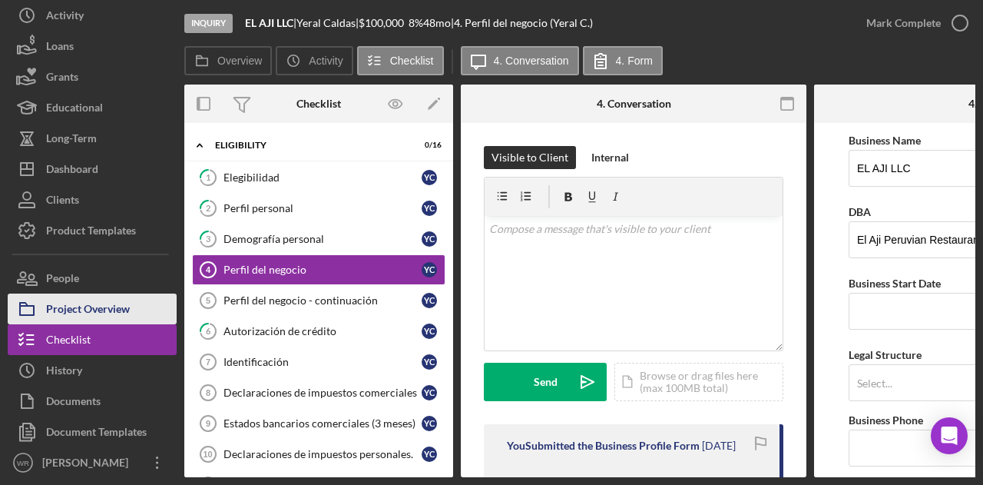
click at [123, 311] on div "Project Overview" at bounding box center [88, 310] width 84 height 35
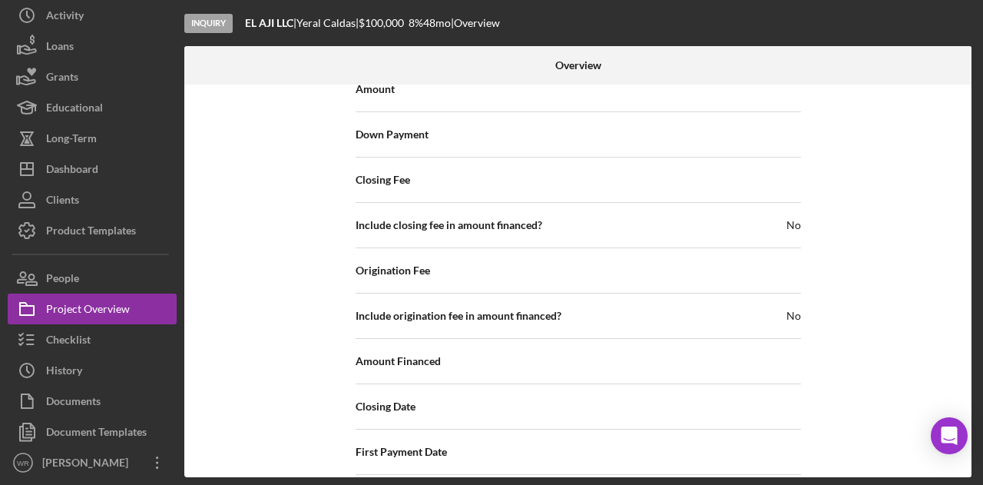
scroll to position [1770, 0]
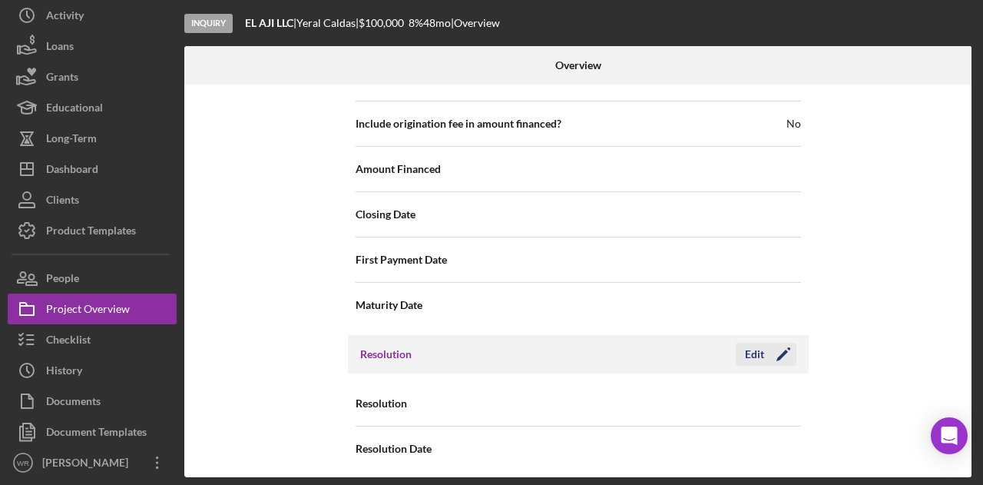
click at [764, 354] on icon "Icon/Edit" at bounding box center [783, 354] width 38 height 38
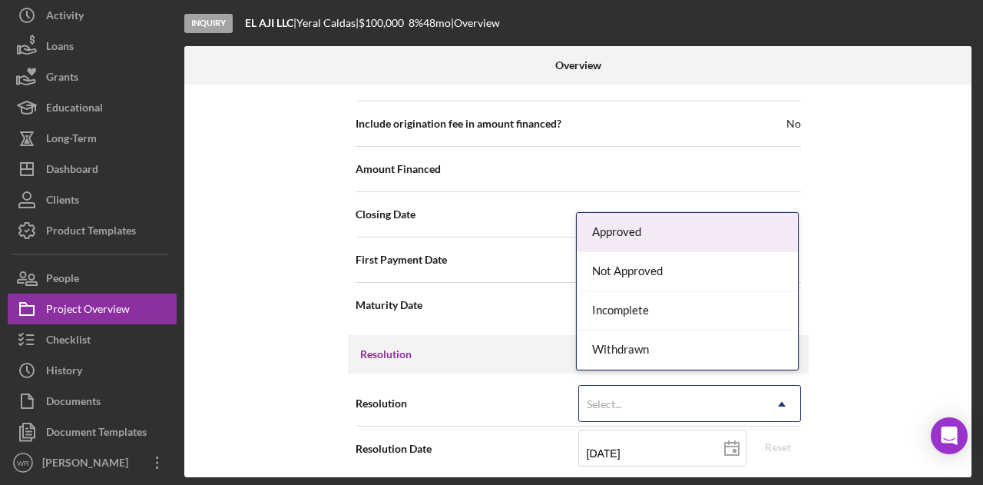
click at [737, 388] on div "Select..." at bounding box center [671, 403] width 184 height 35
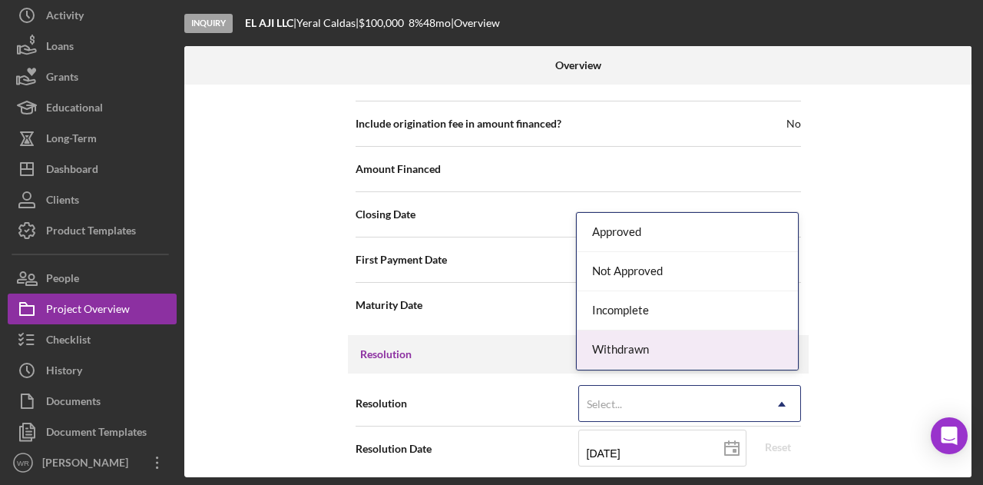
click at [678, 343] on div "Withdrawn" at bounding box center [687, 349] width 221 height 39
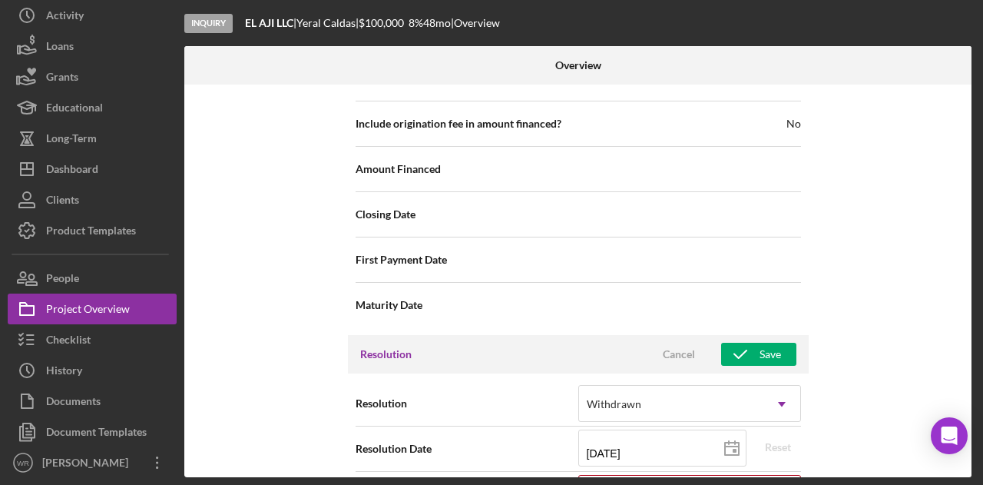
scroll to position [1868, 0]
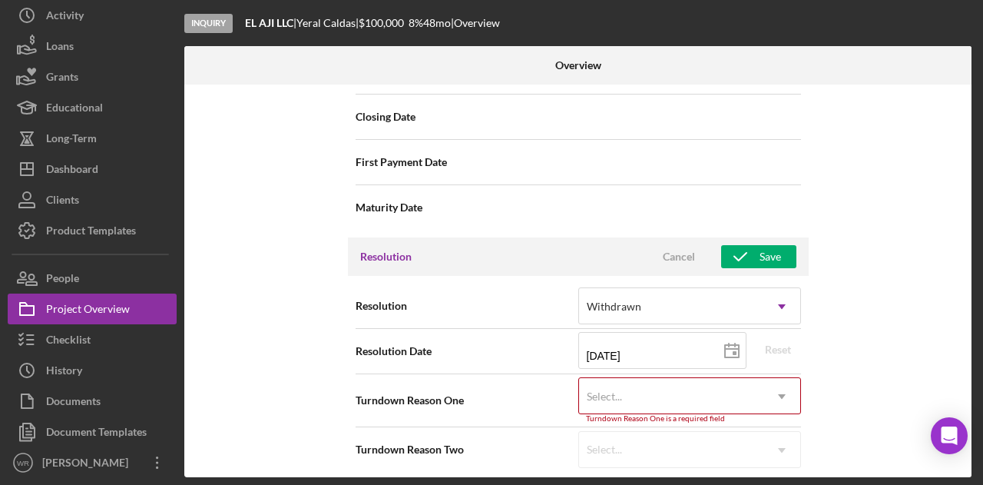
click at [667, 379] on div "Select..." at bounding box center [671, 396] width 184 height 35
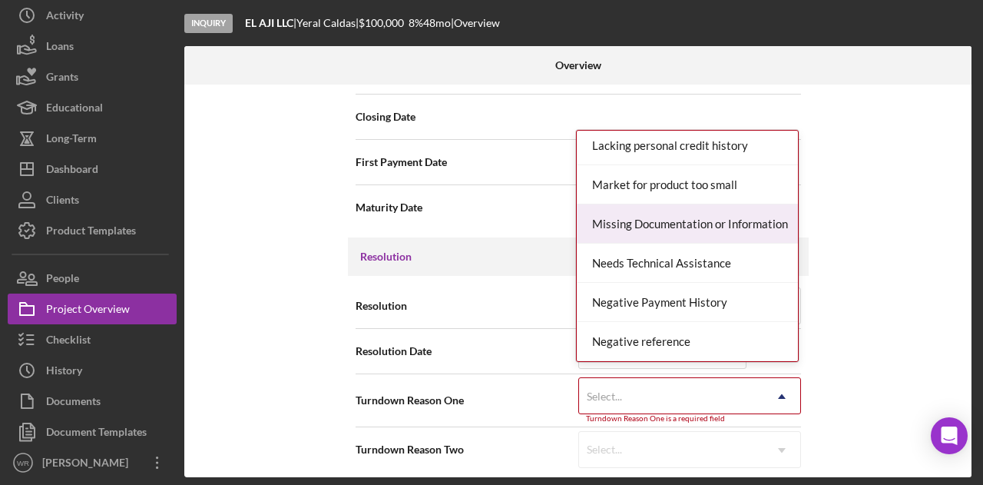
scroll to position [830, 0]
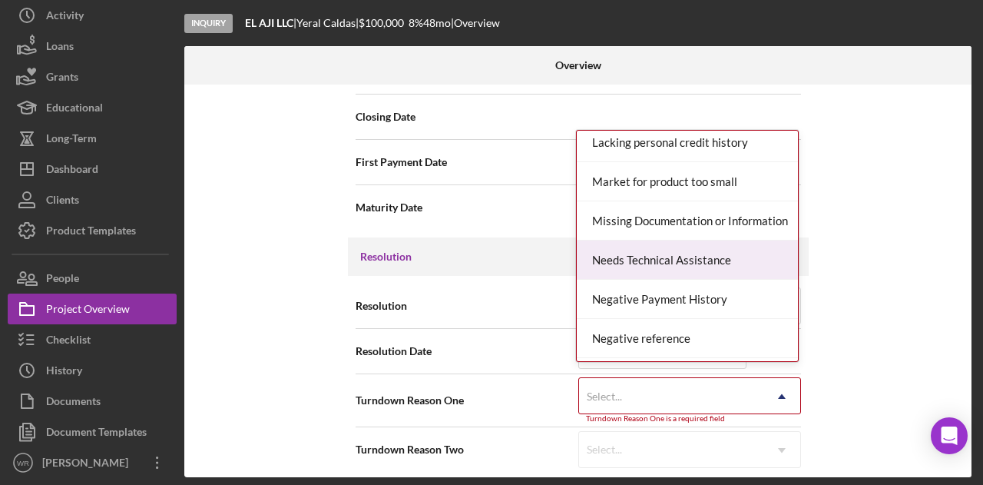
click at [693, 259] on div "Needs Technical Assistance" at bounding box center [687, 259] width 221 height 39
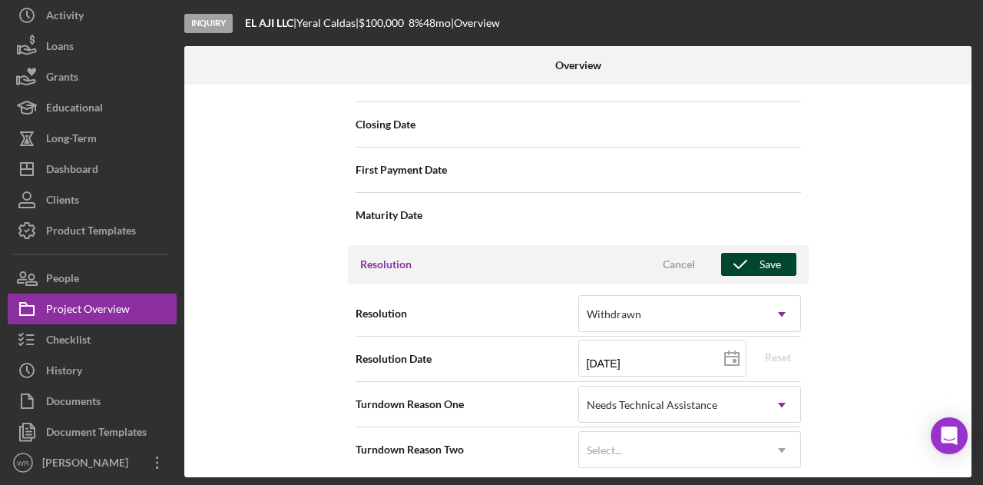
click at [750, 258] on icon "button" at bounding box center [740, 264] width 38 height 38
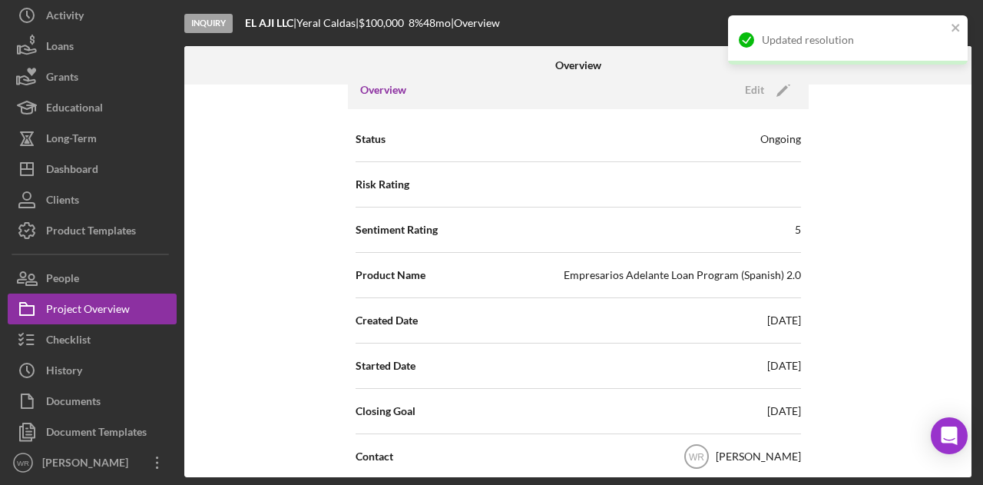
scroll to position [0, 0]
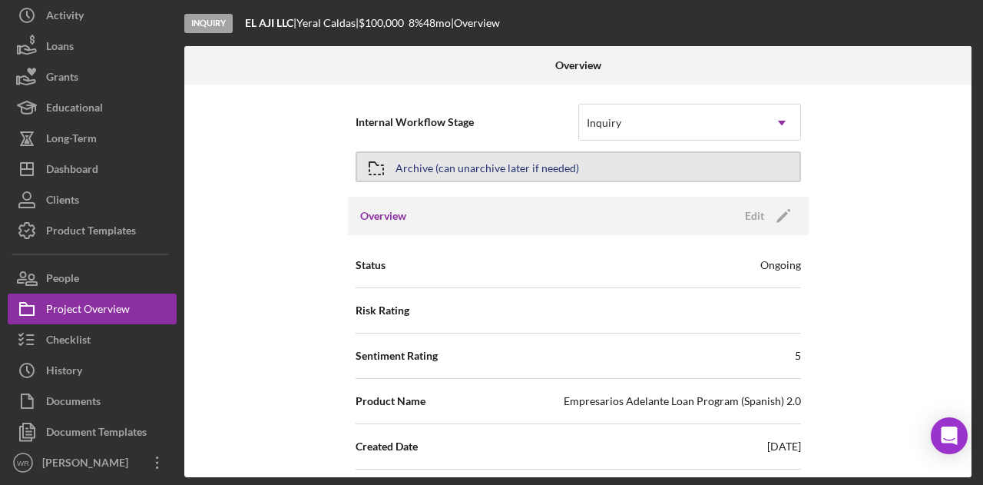
click at [576, 170] on button "Archive (can unarchive later if needed)" at bounding box center [578, 166] width 445 height 31
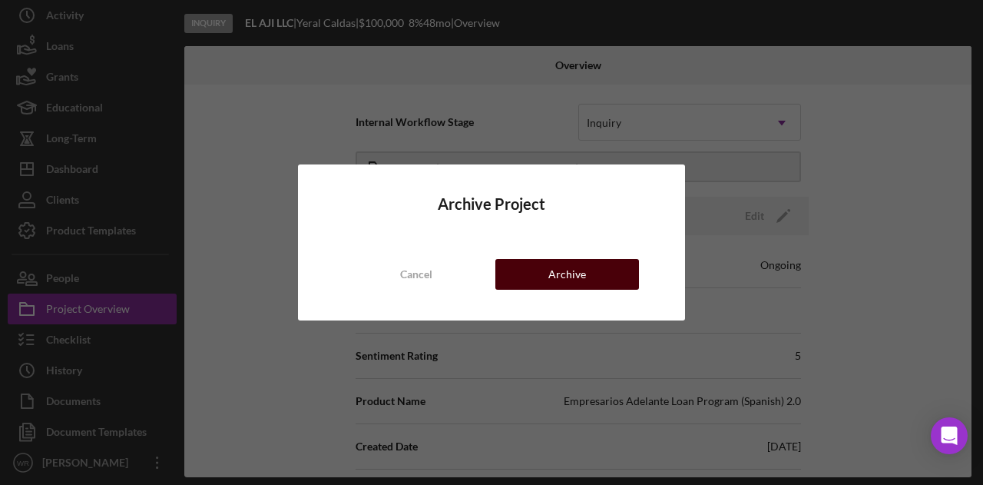
click at [528, 281] on button "Archive" at bounding box center [567, 274] width 144 height 31
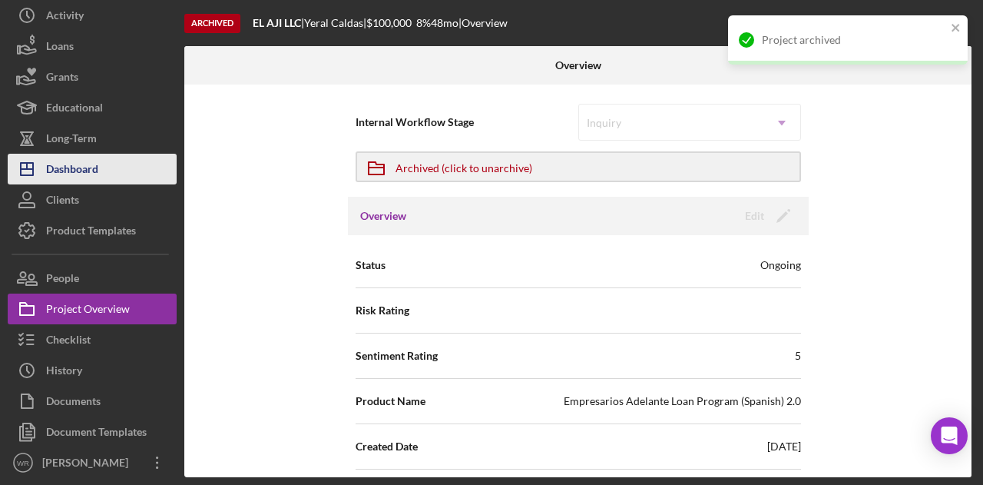
click at [124, 167] on button "Icon/Dashboard Dashboard" at bounding box center [92, 169] width 169 height 31
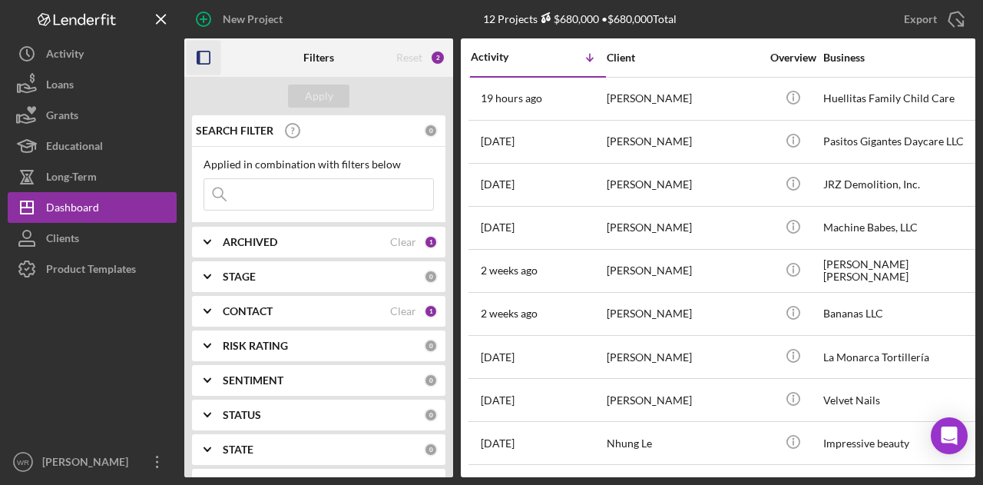
click at [209, 51] on icon "button" at bounding box center [204, 58] width 35 height 35
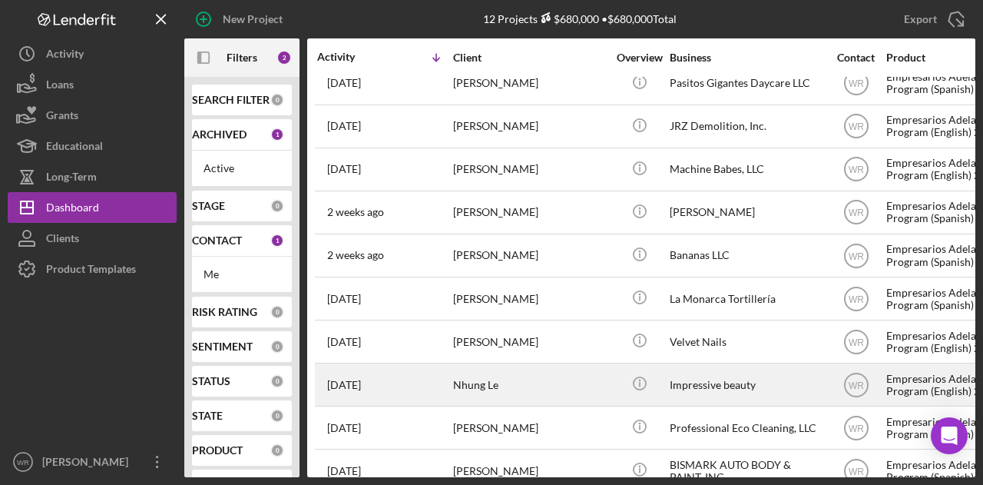
scroll to position [130, 0]
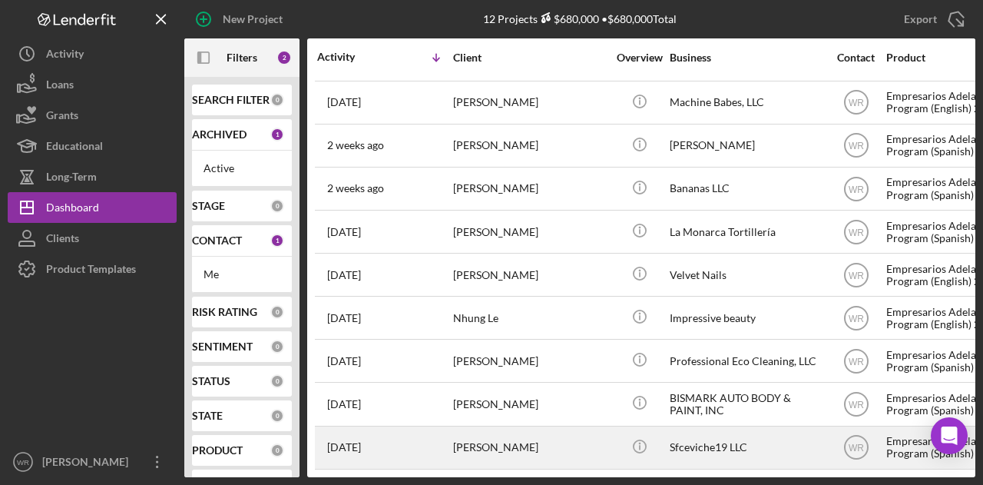
click at [505, 427] on div "[PERSON_NAME]" at bounding box center [530, 447] width 154 height 41
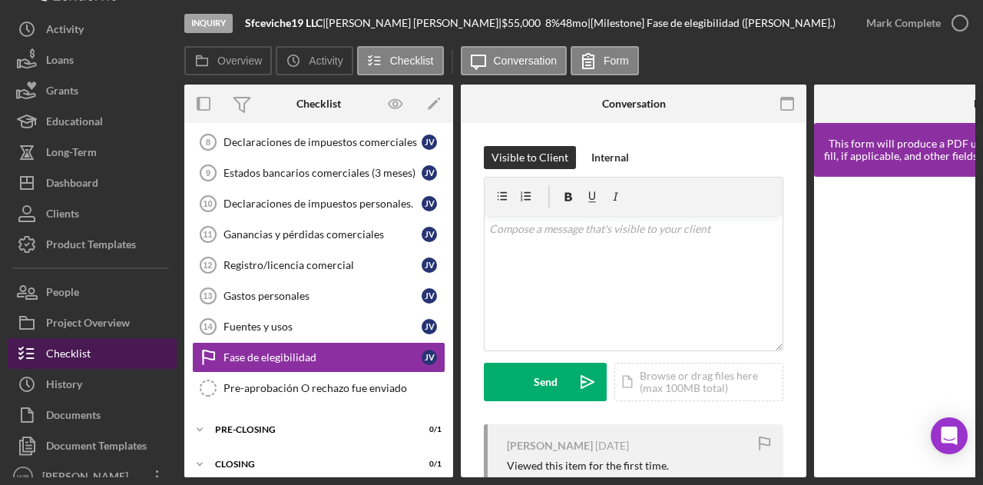
scroll to position [38, 0]
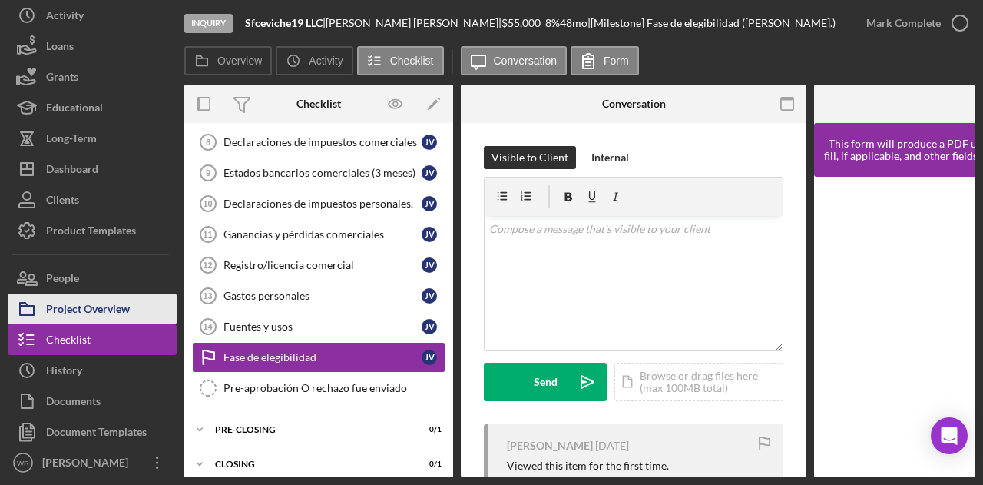
click at [111, 317] on div "Project Overview" at bounding box center [88, 310] width 84 height 35
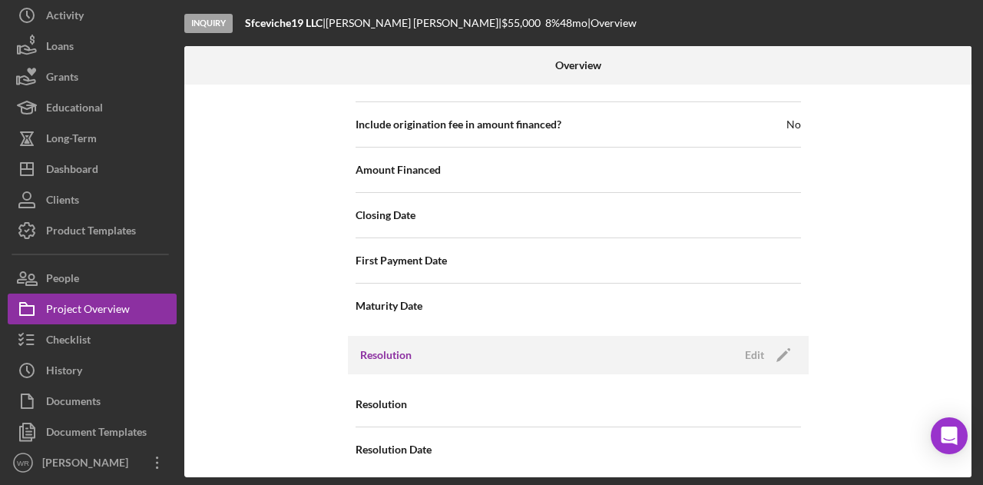
scroll to position [1770, 0]
click at [770, 352] on icon "Icon/Edit" at bounding box center [783, 354] width 38 height 38
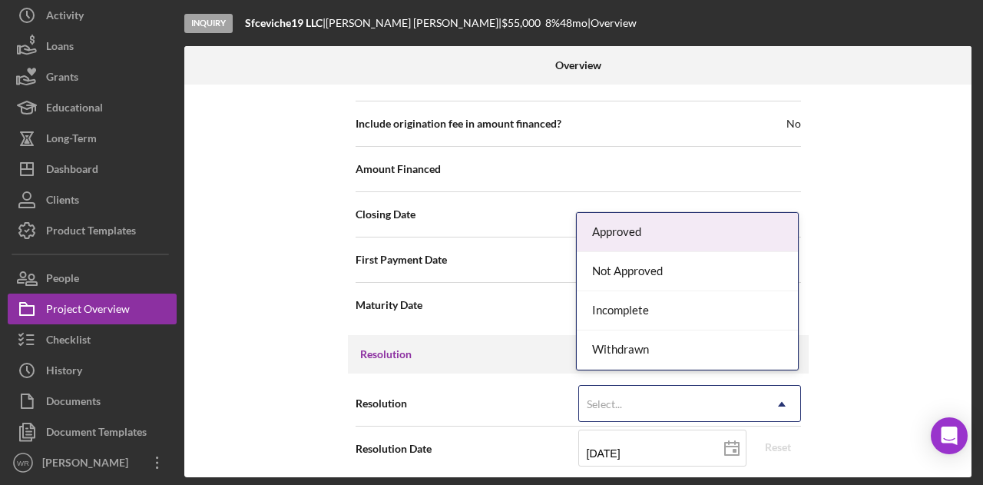
click at [730, 388] on div "Select..." at bounding box center [671, 403] width 184 height 35
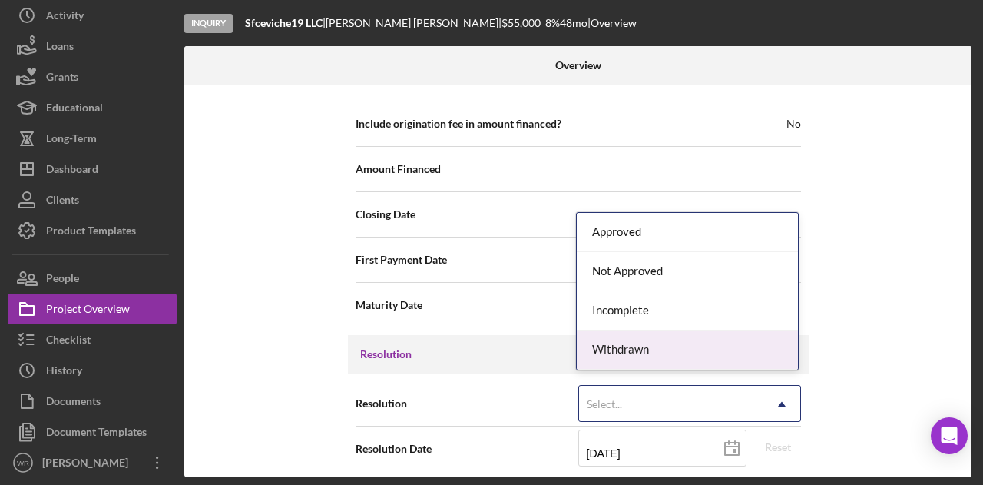
click at [694, 353] on div "Withdrawn" at bounding box center [687, 349] width 221 height 39
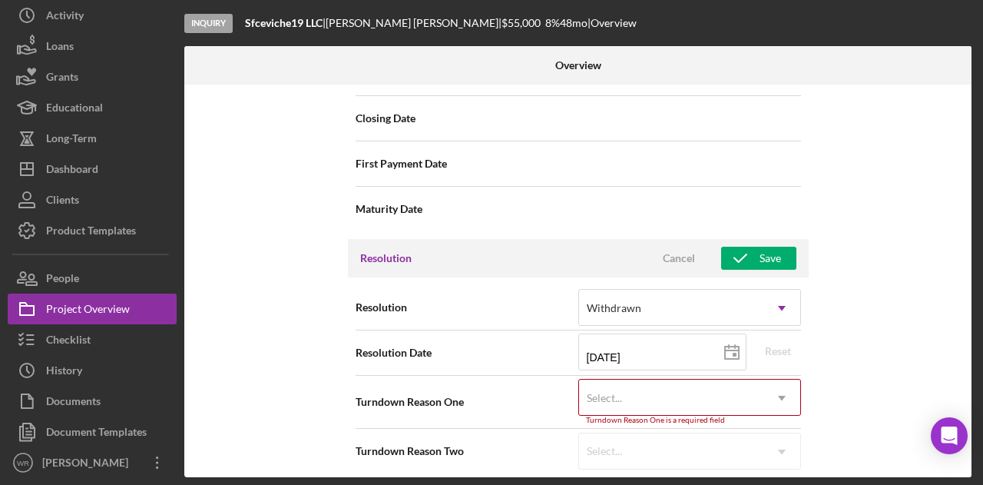
scroll to position [1868, 0]
click at [774, 388] on icon "Icon/Dropdown Arrow" at bounding box center [781, 396] width 37 height 37
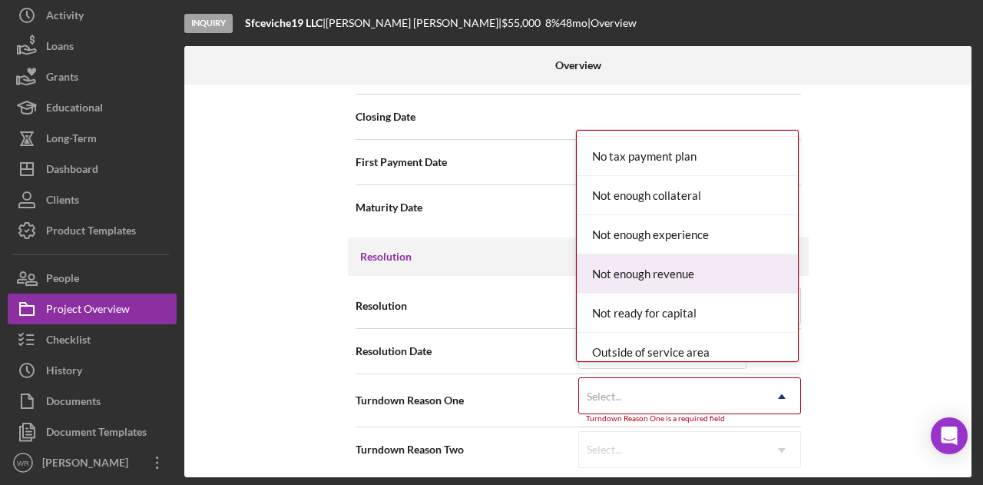
scroll to position [1152, 0]
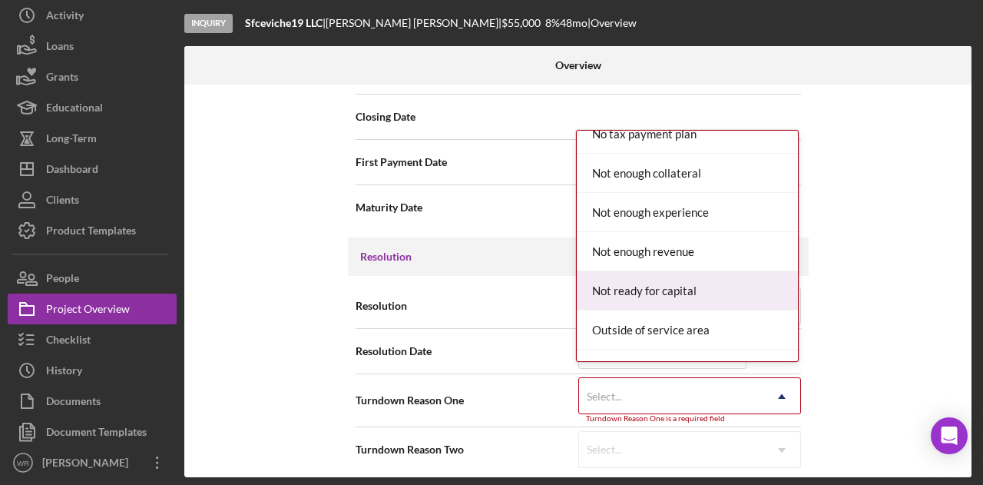
click at [720, 286] on div "Not ready for capital" at bounding box center [687, 290] width 221 height 39
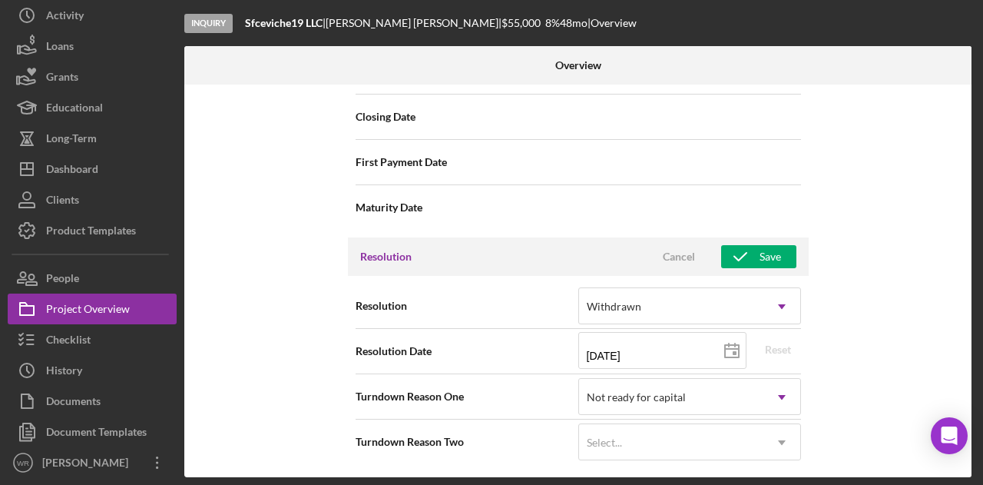
scroll to position [1860, 0]
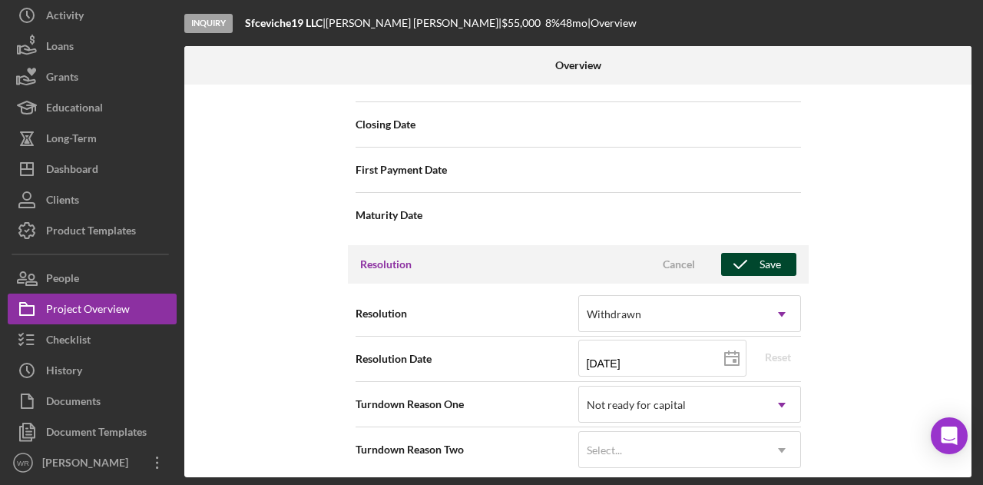
click at [764, 257] on div "Save" at bounding box center [771, 264] width 22 height 23
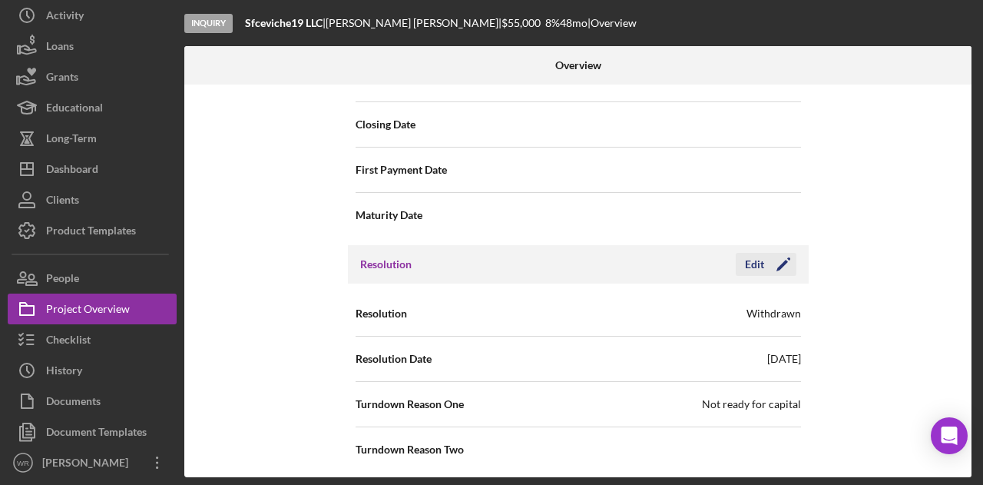
click at [773, 250] on icon "Icon/Edit" at bounding box center [783, 264] width 38 height 38
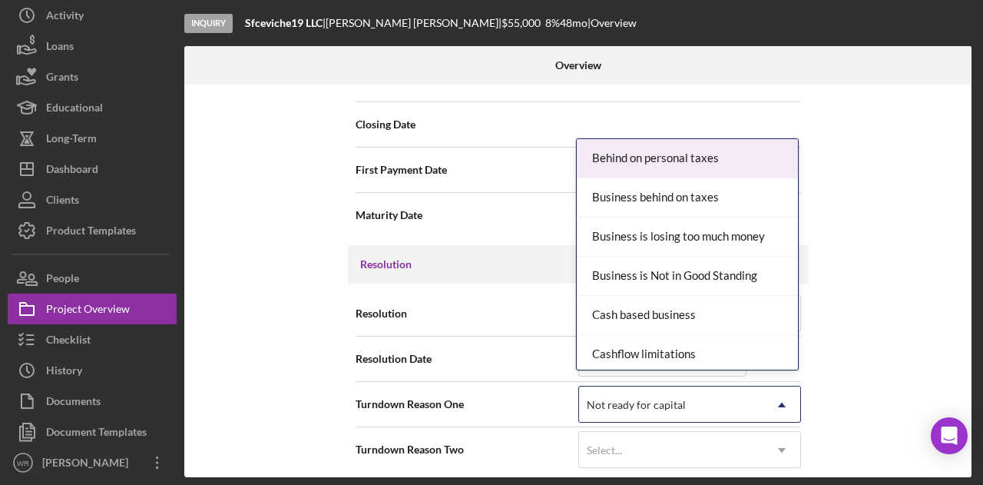
click at [687, 399] on div "Not ready for capital" at bounding box center [671, 404] width 184 height 35
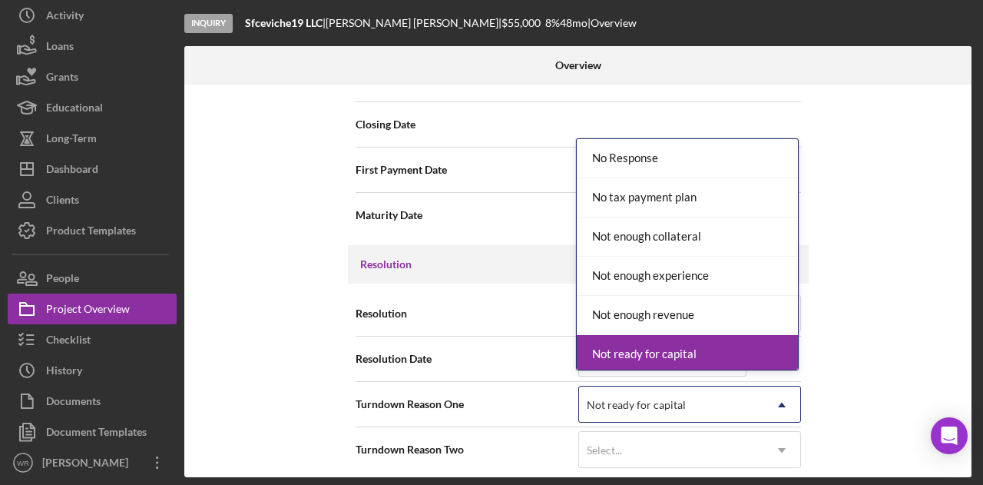
scroll to position [1075, 0]
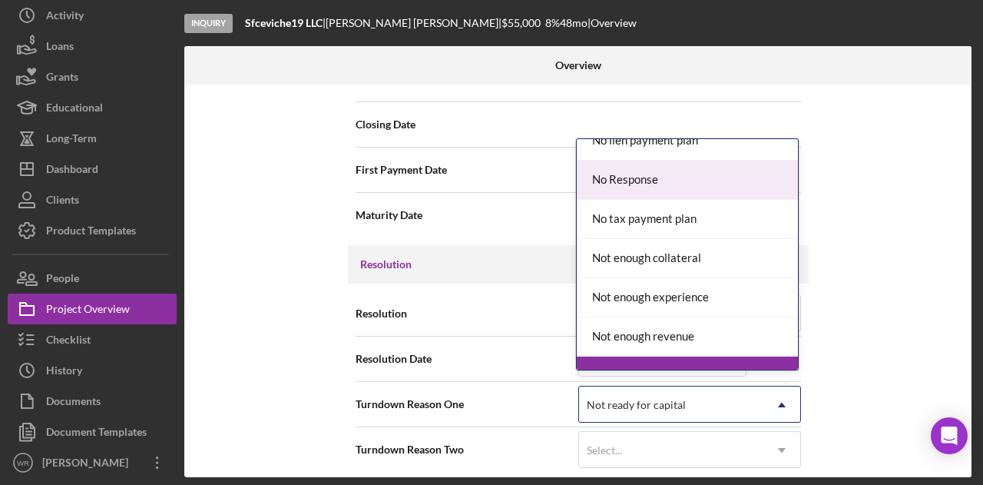
click at [691, 173] on div "No Response" at bounding box center [687, 180] width 221 height 39
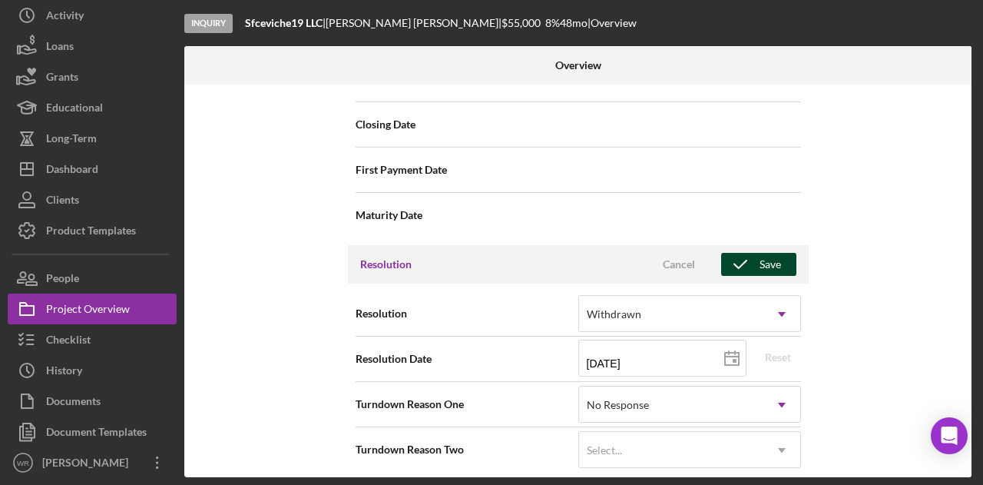
click at [763, 259] on div "Save" at bounding box center [771, 264] width 22 height 23
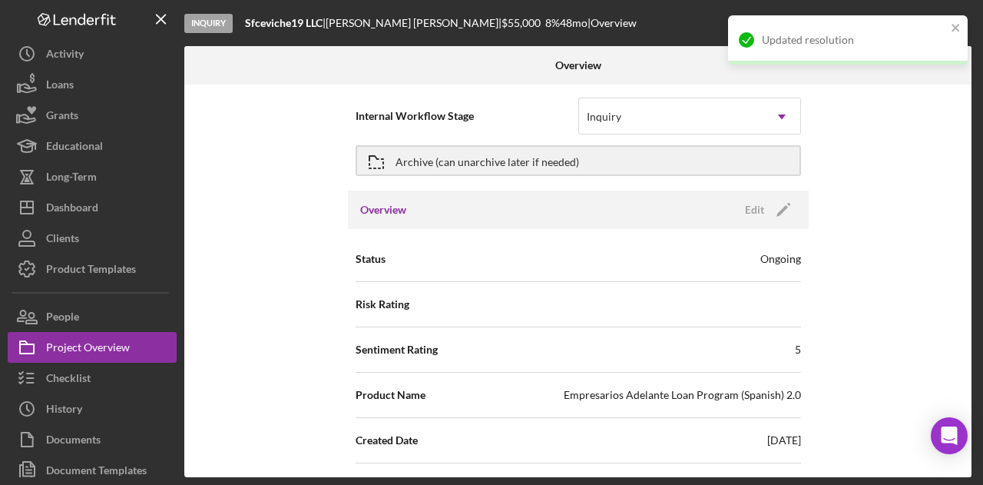
scroll to position [0, 0]
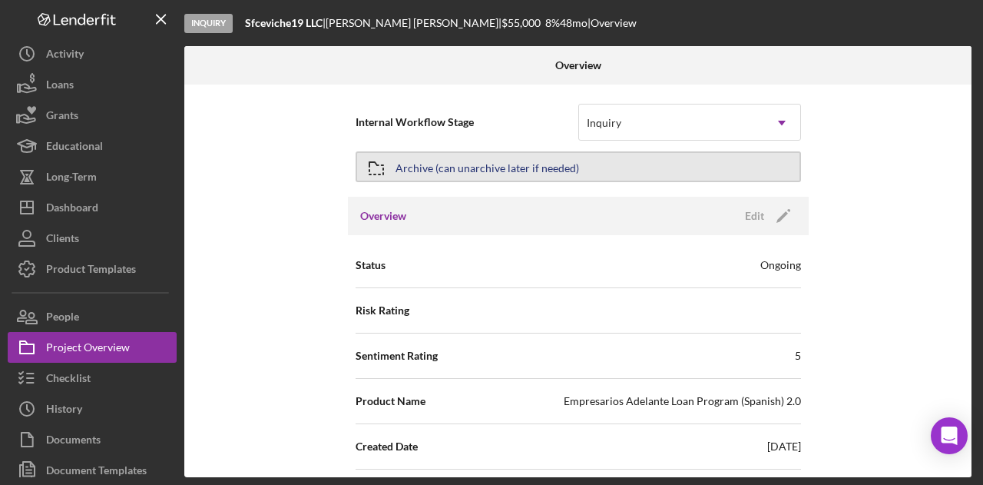
click at [475, 166] on div "Archive (can unarchive later if needed)" at bounding box center [488, 167] width 184 height 28
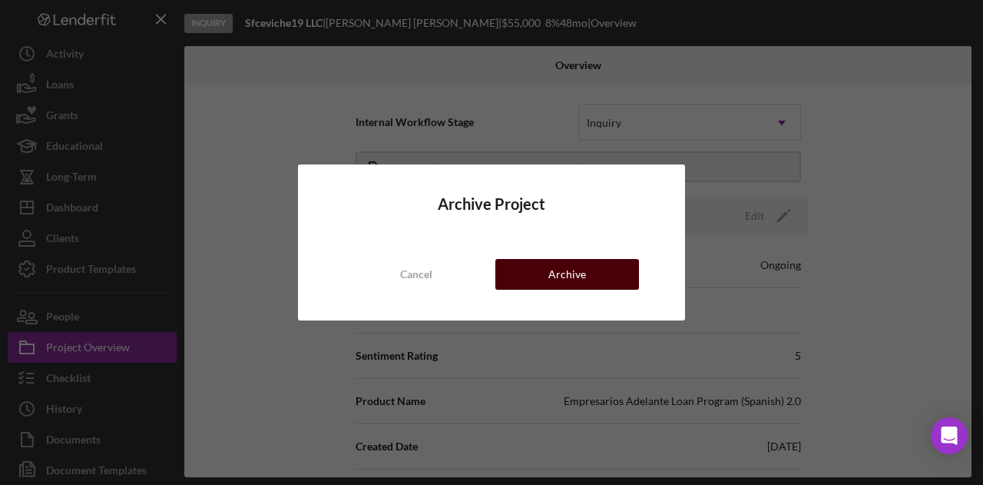
click at [558, 283] on div "Archive" at bounding box center [567, 274] width 38 height 31
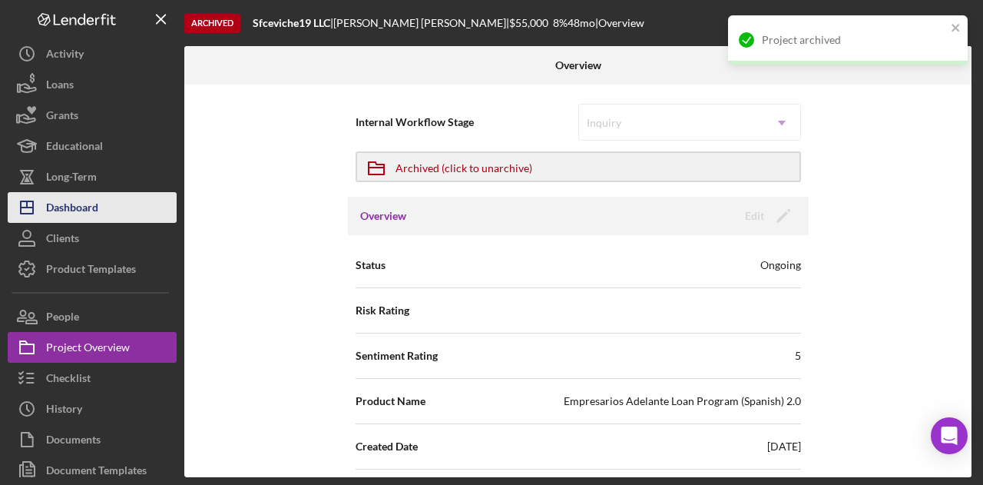
click at [106, 211] on button "Icon/Dashboard Dashboard" at bounding box center [92, 207] width 169 height 31
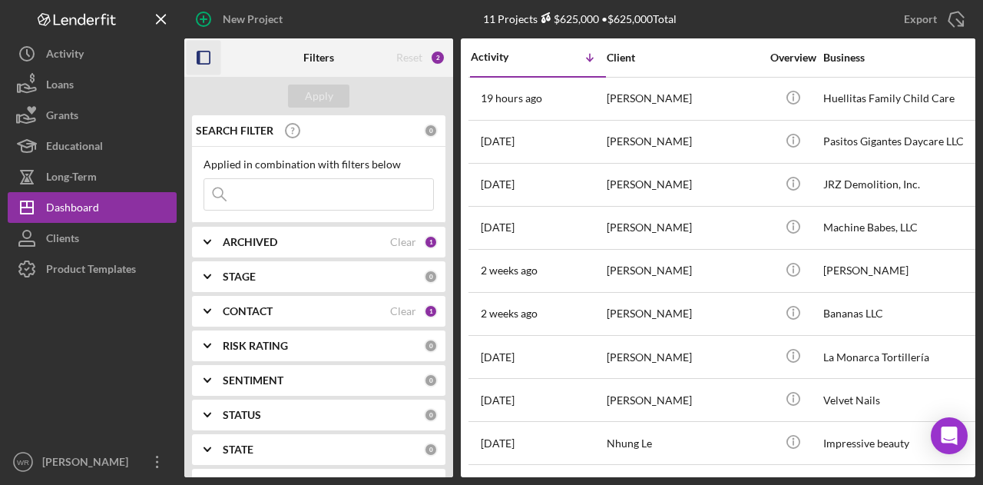
click at [206, 56] on icon "button" at bounding box center [204, 58] width 35 height 35
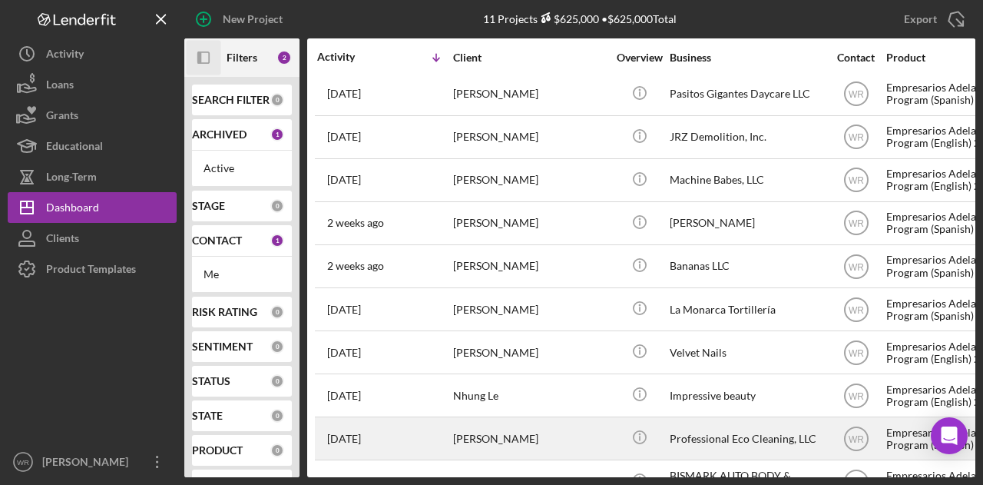
scroll to position [88, 0]
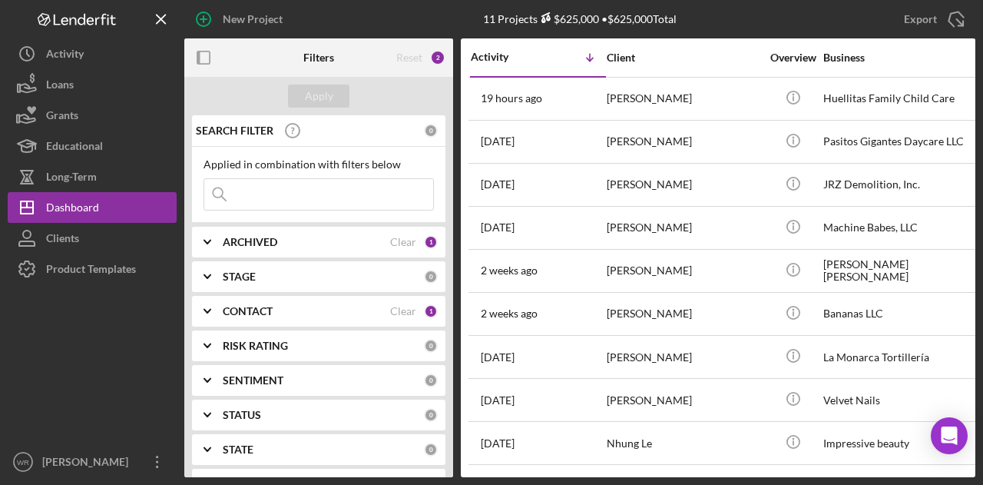
click at [253, 312] on b "CONTACT" at bounding box center [248, 311] width 50 height 12
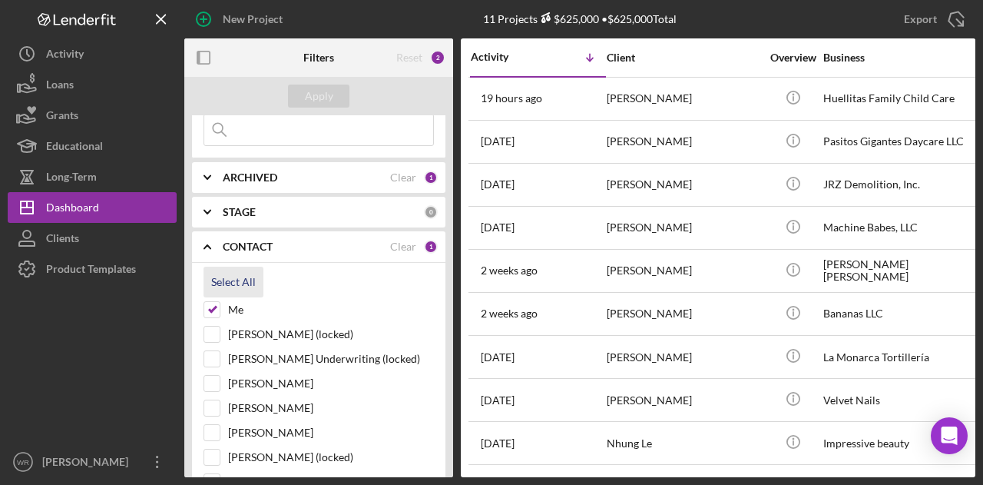
scroll to position [154, 0]
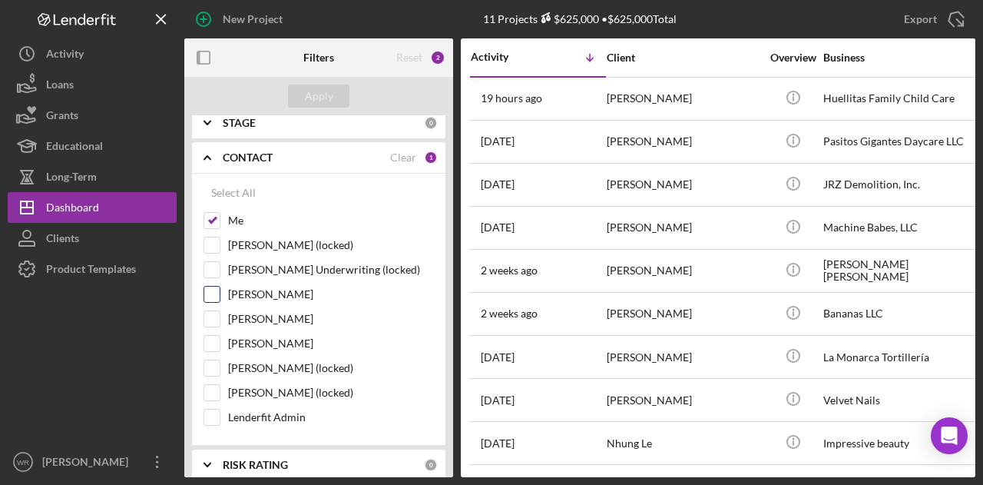
click at [263, 295] on label "Rebeca Patino" at bounding box center [331, 294] width 206 height 15
click at [220, 295] on input "Rebeca Patino" at bounding box center [211, 294] width 15 height 15
checkbox input "true"
click at [263, 340] on label "Gloria Murillo" at bounding box center [331, 343] width 206 height 15
click at [220, 340] on input "Gloria Murillo" at bounding box center [211, 343] width 15 height 15
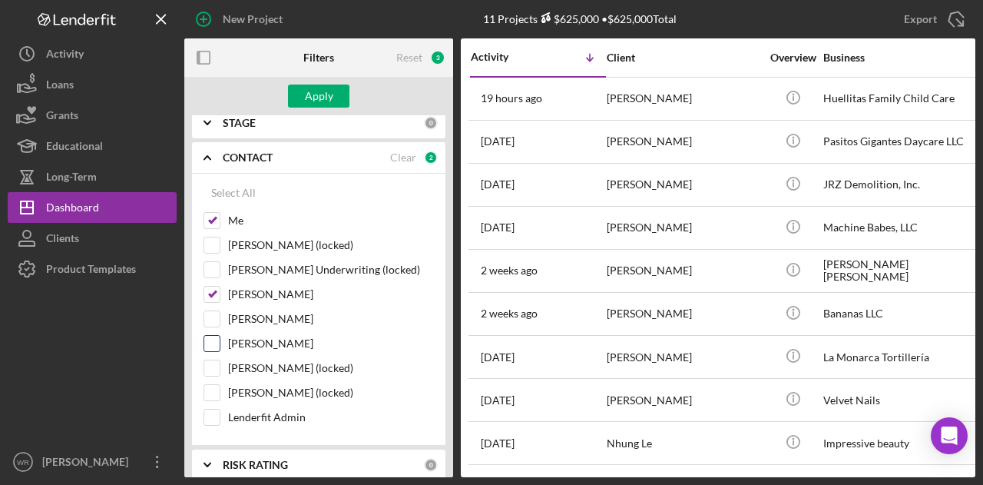
checkbox input "true"
click at [260, 300] on div "Rebeca Patino" at bounding box center [319, 298] width 230 height 25
click at [261, 294] on label "Rebeca Patino" at bounding box center [331, 294] width 206 height 15
click at [220, 294] on input "Rebeca Patino" at bounding box center [211, 294] width 15 height 15
checkbox input "false"
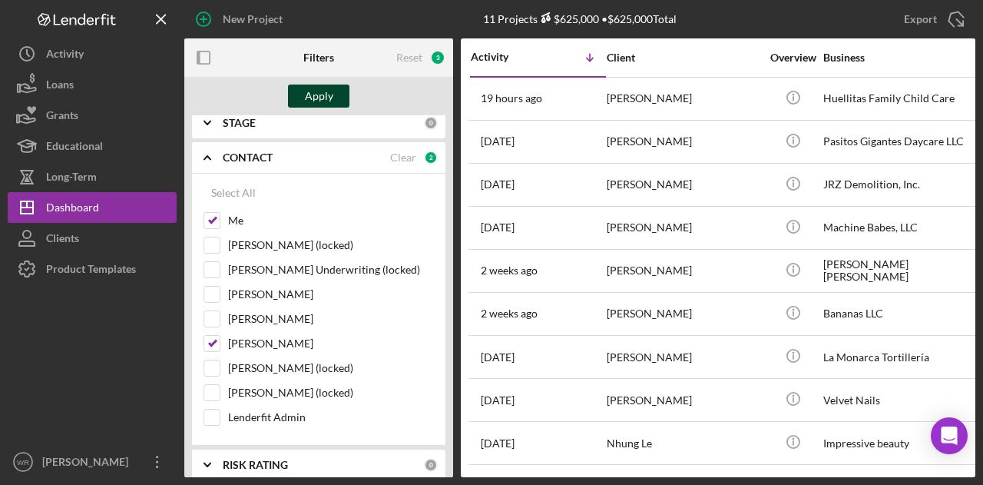
click at [349, 89] on div "Apply" at bounding box center [318, 96] width 269 height 38
click at [341, 89] on button "Apply" at bounding box center [318, 95] width 61 height 23
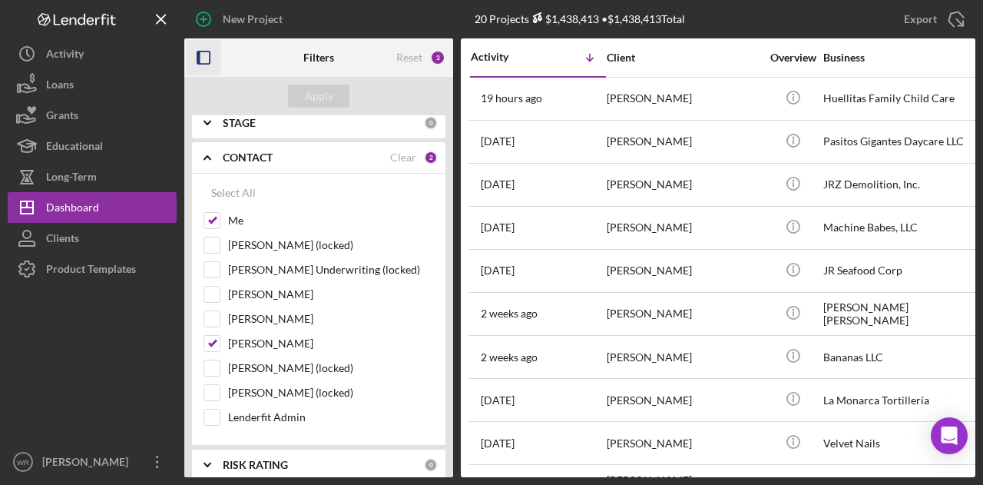
click at [214, 62] on icon "button" at bounding box center [204, 58] width 35 height 35
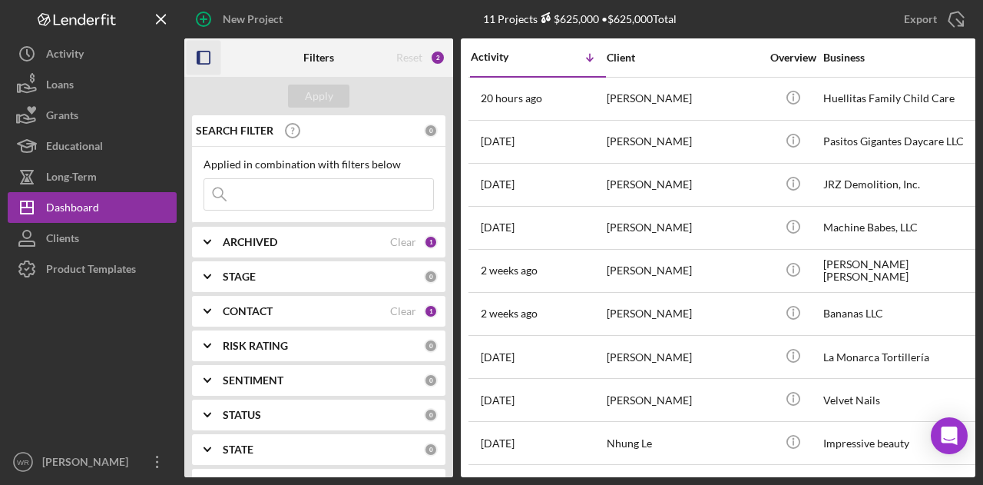
click at [210, 61] on rect "button" at bounding box center [203, 57] width 12 height 12
